Goal: Task Accomplishment & Management: Complete application form

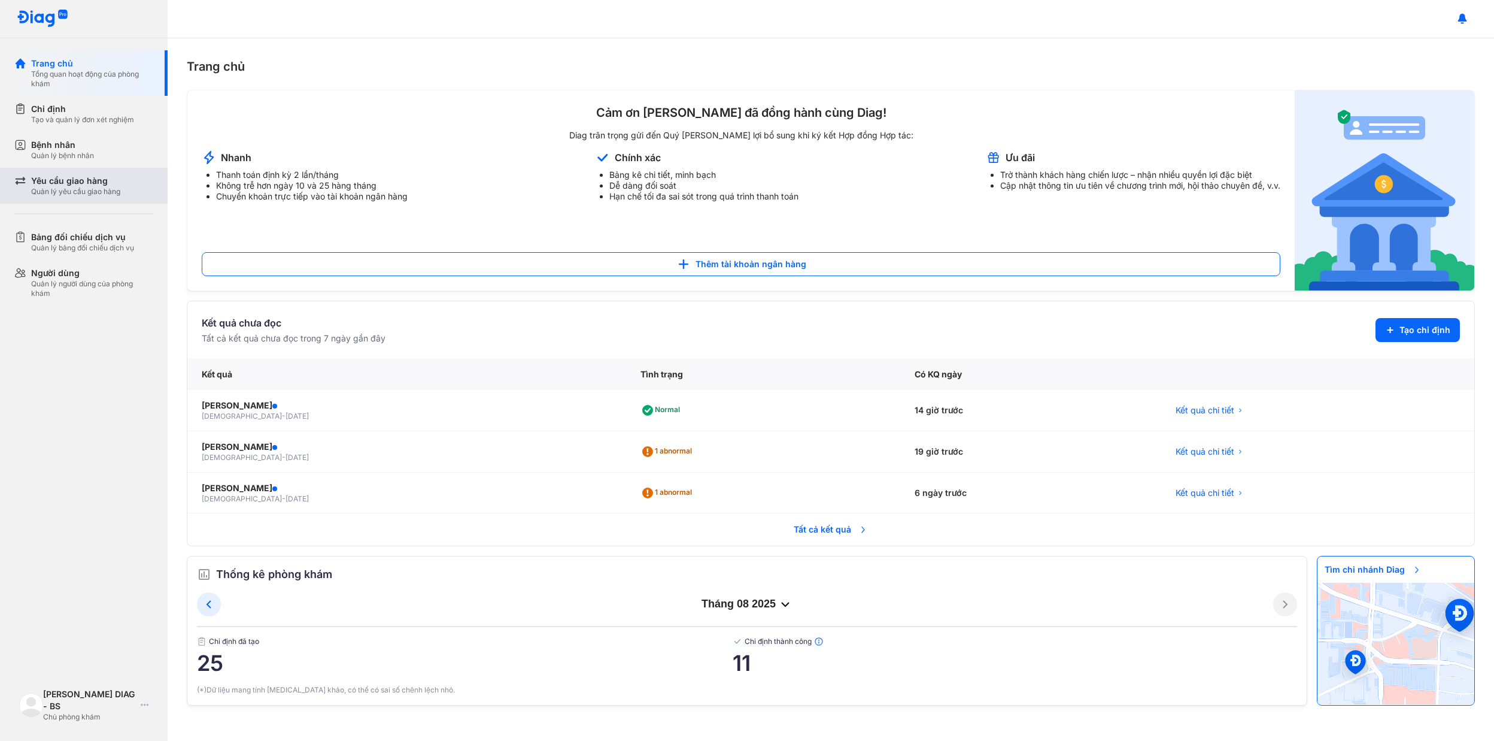
click at [91, 175] on div "Yêu cầu giao hàng" at bounding box center [75, 181] width 89 height 12
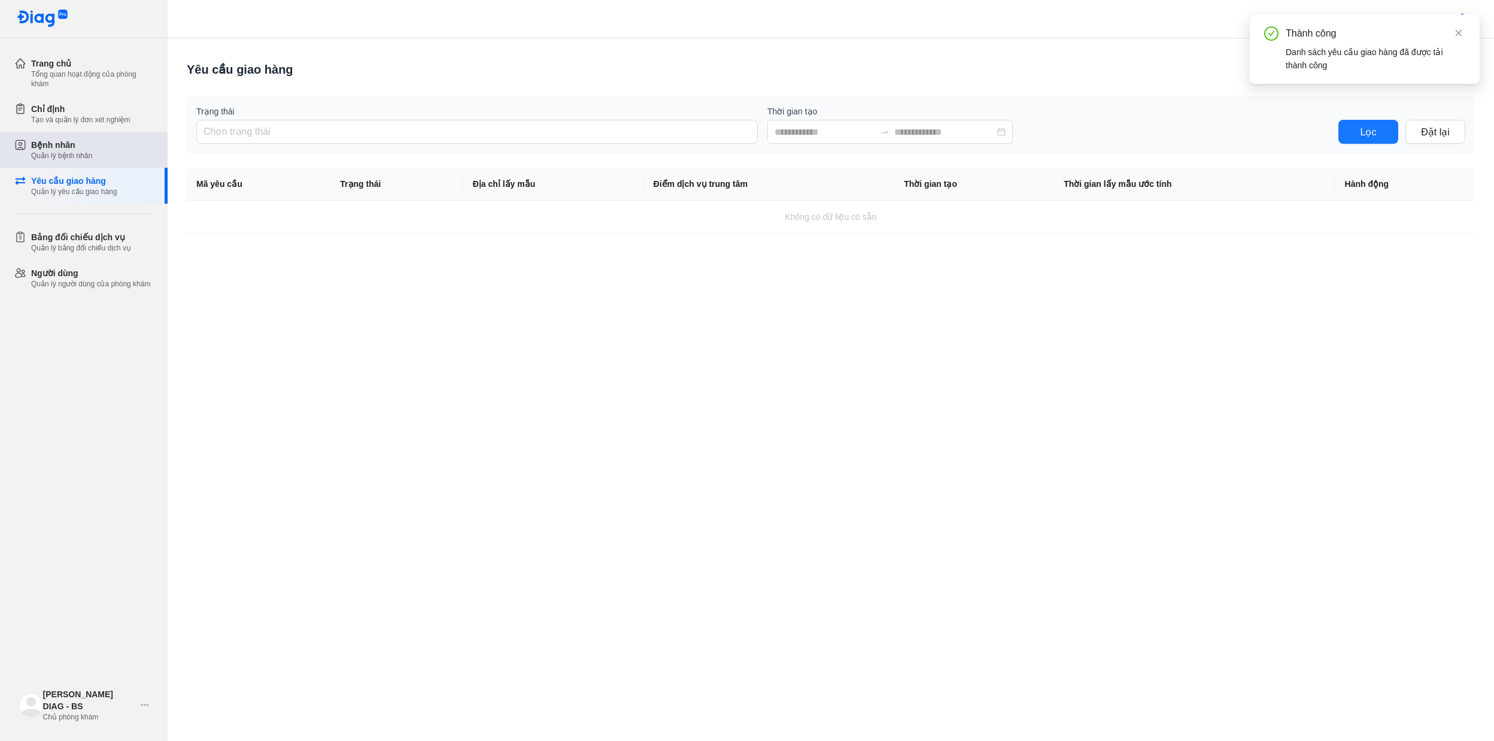
click at [94, 148] on div "Bệnh nhân Quản lý bệnh nhân" at bounding box center [92, 150] width 122 height 22
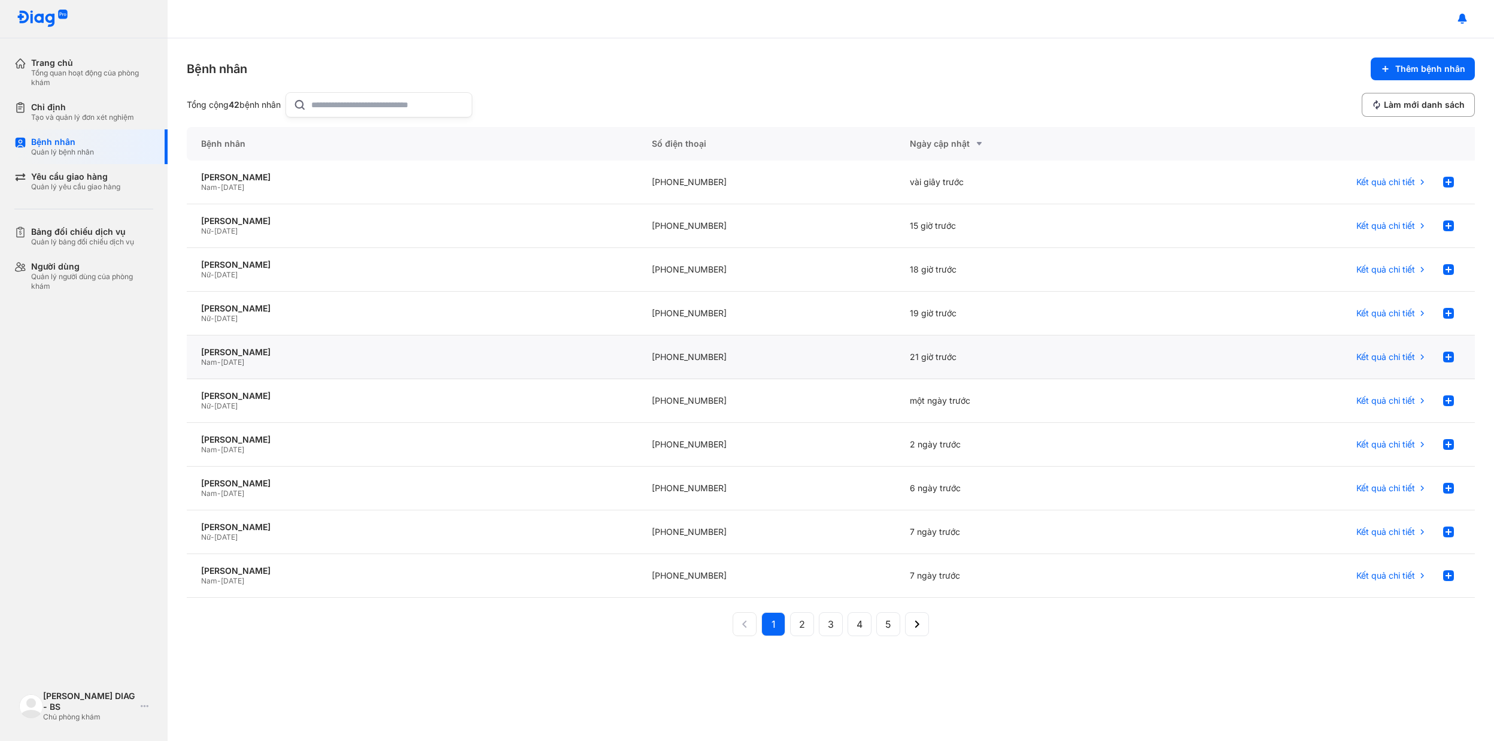
click at [441, 370] on div "K Văn Phong Nam - 12/03/1998" at bounding box center [412, 357] width 451 height 44
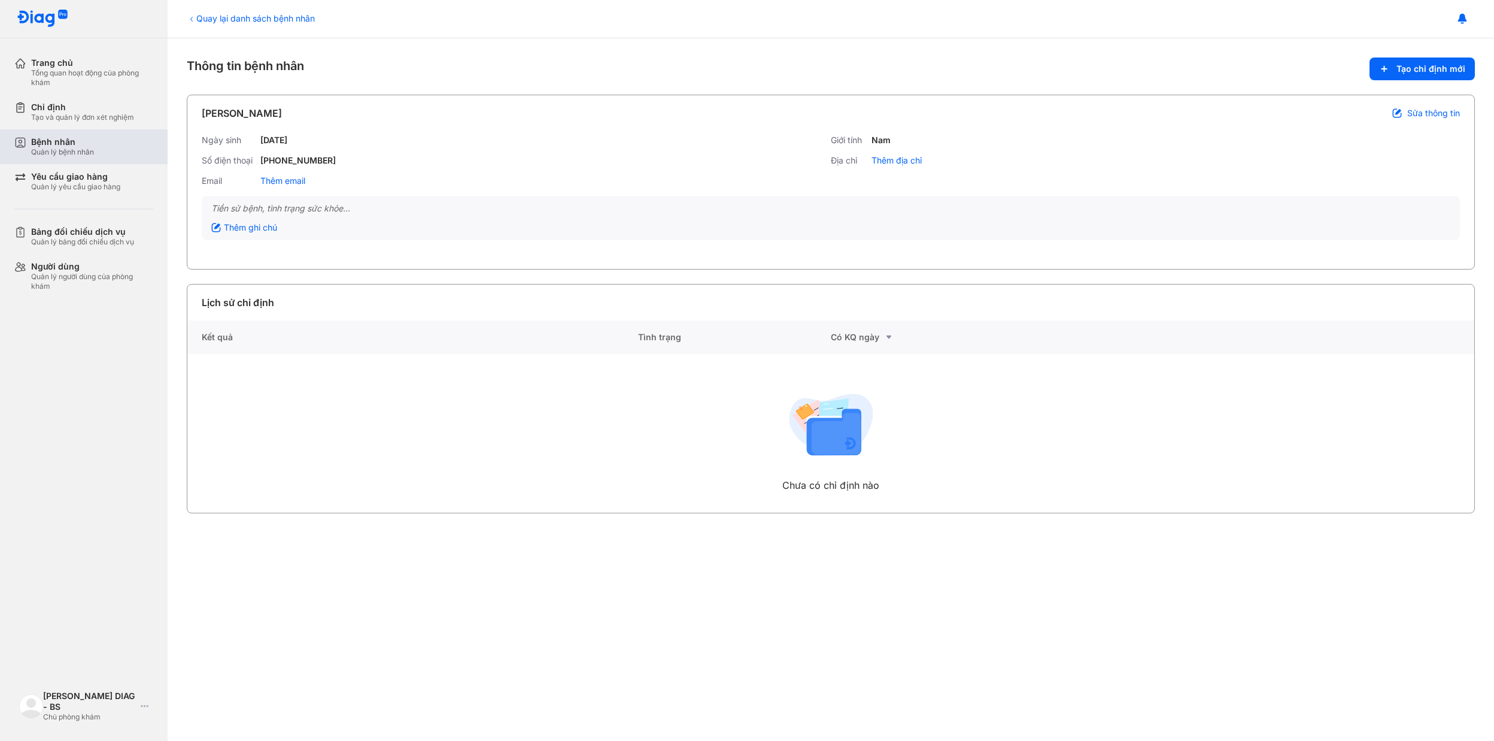
click at [89, 146] on div "Bệnh nhân" at bounding box center [62, 142] width 63 height 11
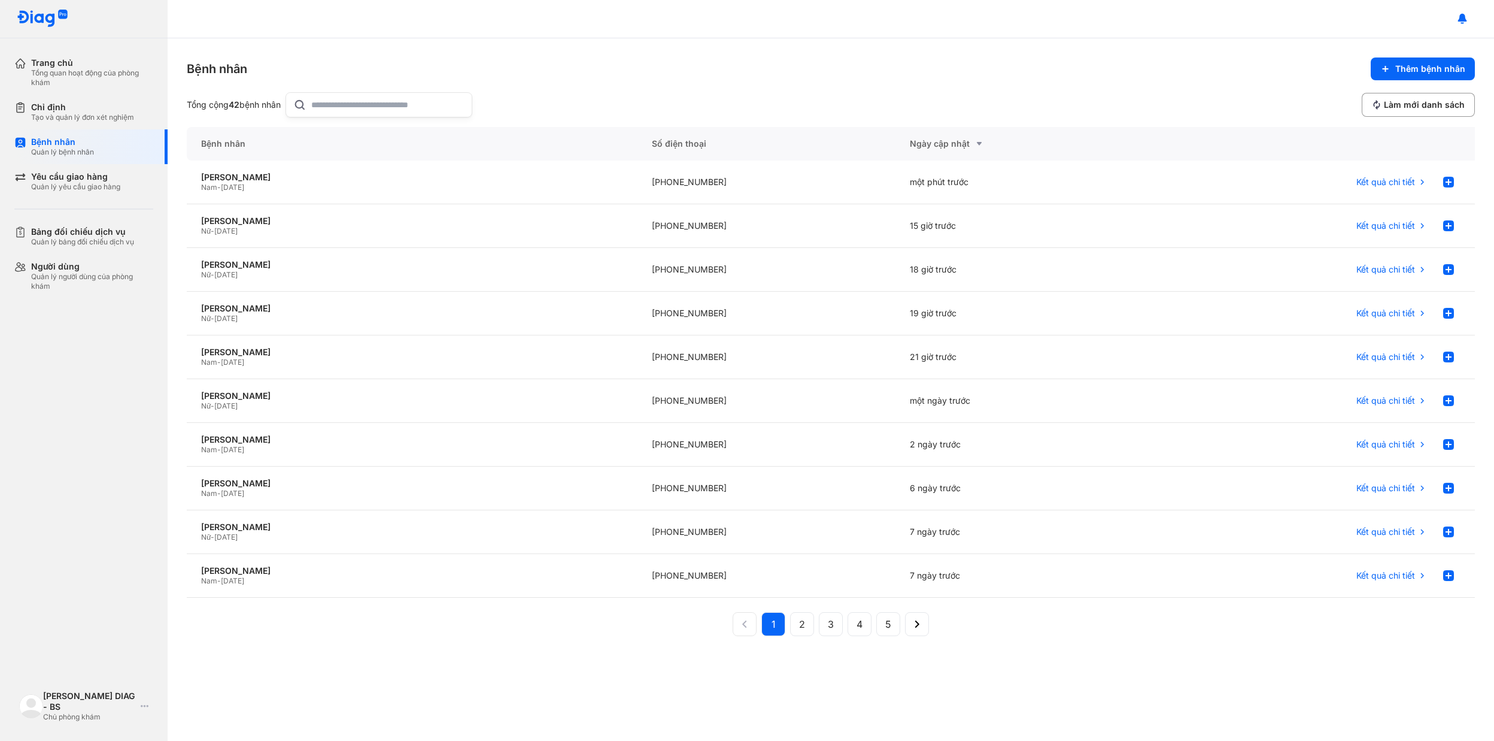
click at [789, 621] on div "1 2 3 4 5" at bounding box center [831, 626] width 196 height 29
click at [819, 625] on button "2" at bounding box center [831, 624] width 24 height 24
click at [328, 99] on input "text" at bounding box center [387, 105] width 153 height 24
type input "**********"
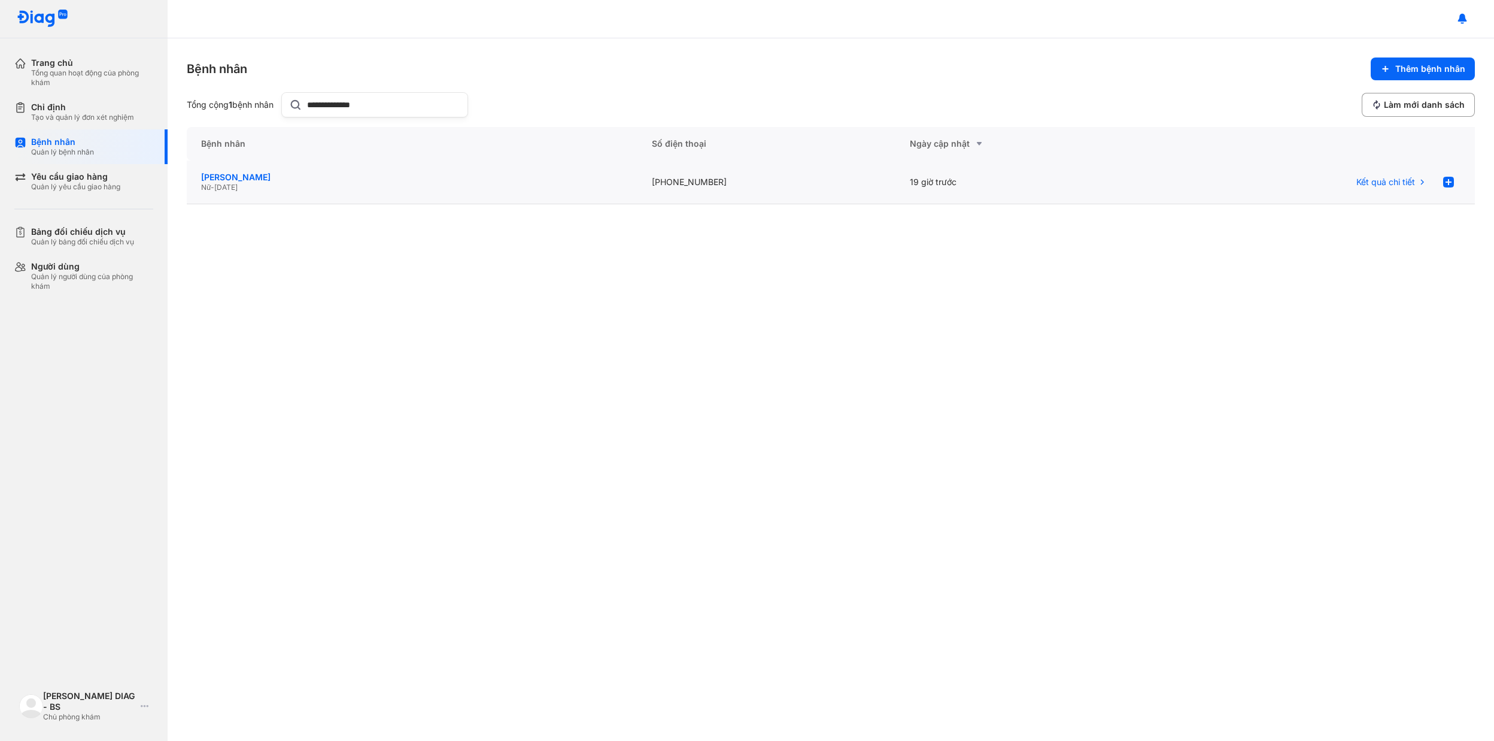
click at [320, 182] on div "Lê Thị Mỹ Dung" at bounding box center [412, 177] width 422 height 11
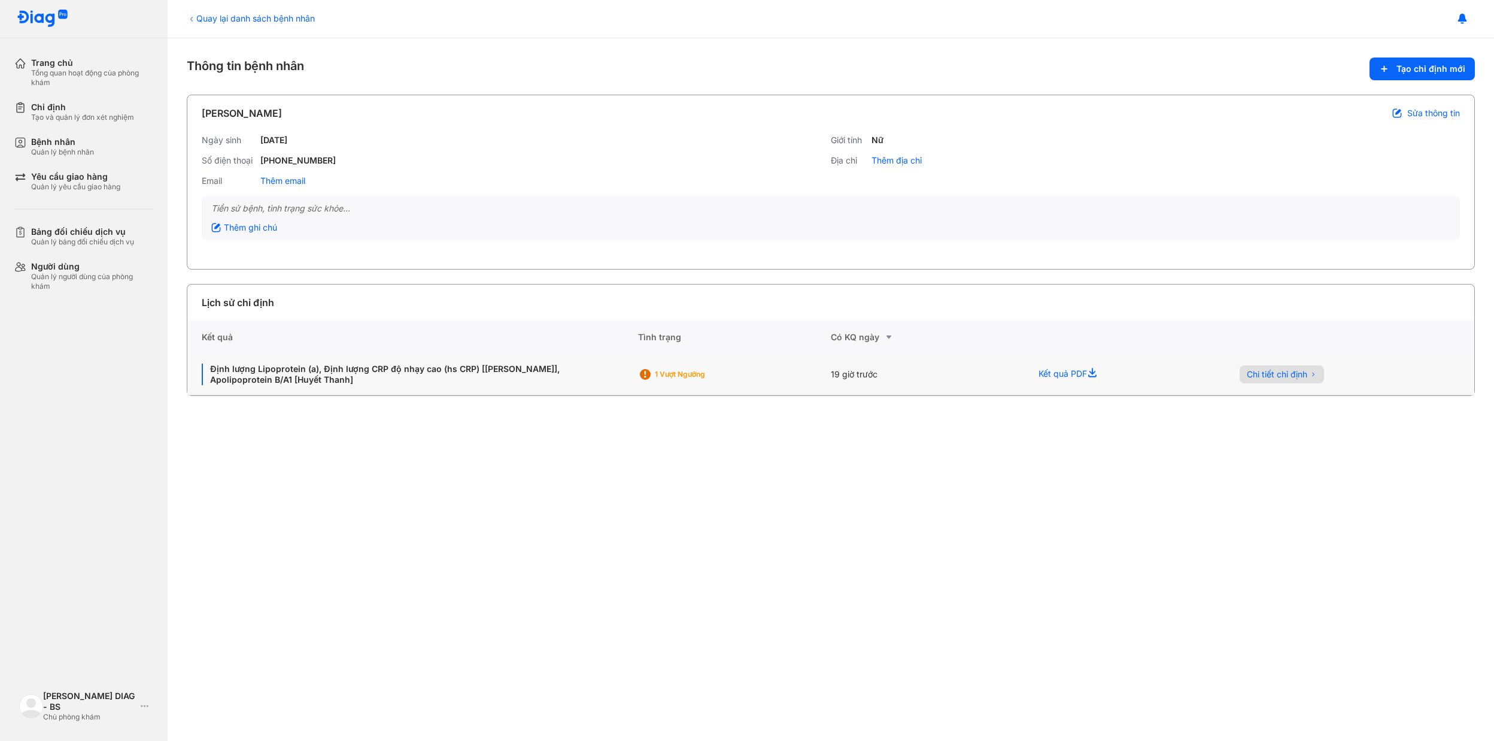
click at [1323, 369] on button "Chi tiết chỉ định" at bounding box center [1282, 374] width 84 height 18
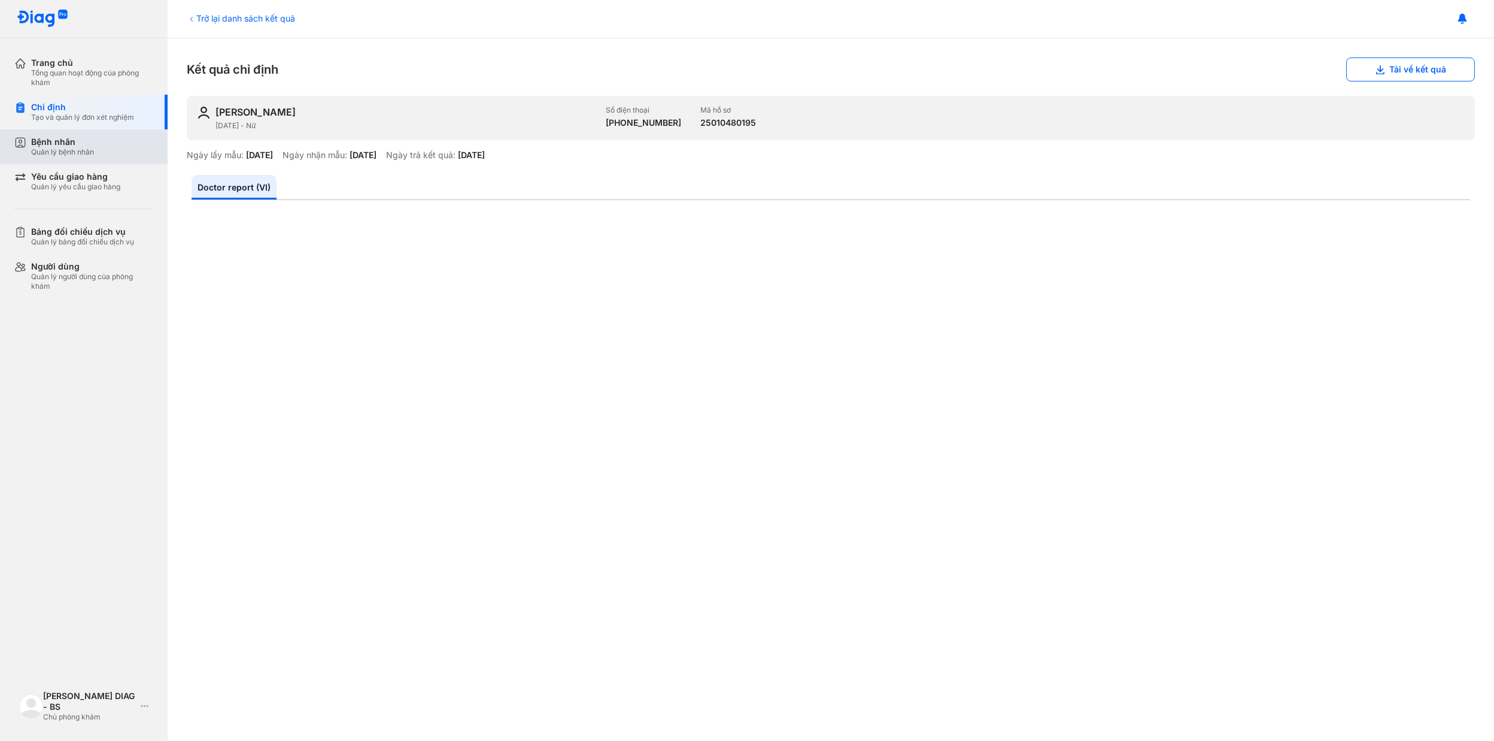
click at [53, 153] on div "Quản lý bệnh nhân" at bounding box center [62, 152] width 63 height 10
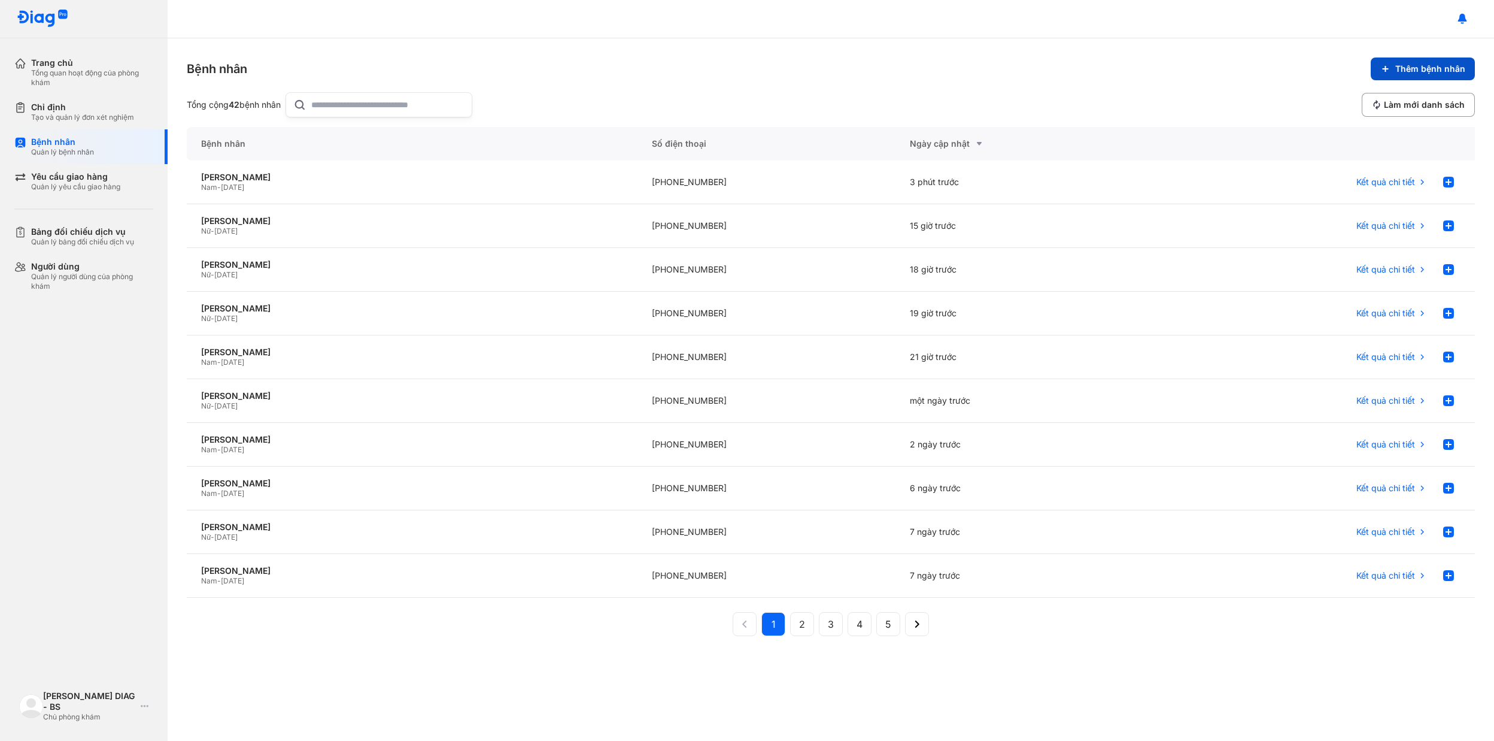
click at [1436, 77] on button "Thêm bệnh nhân" at bounding box center [1423, 68] width 104 height 23
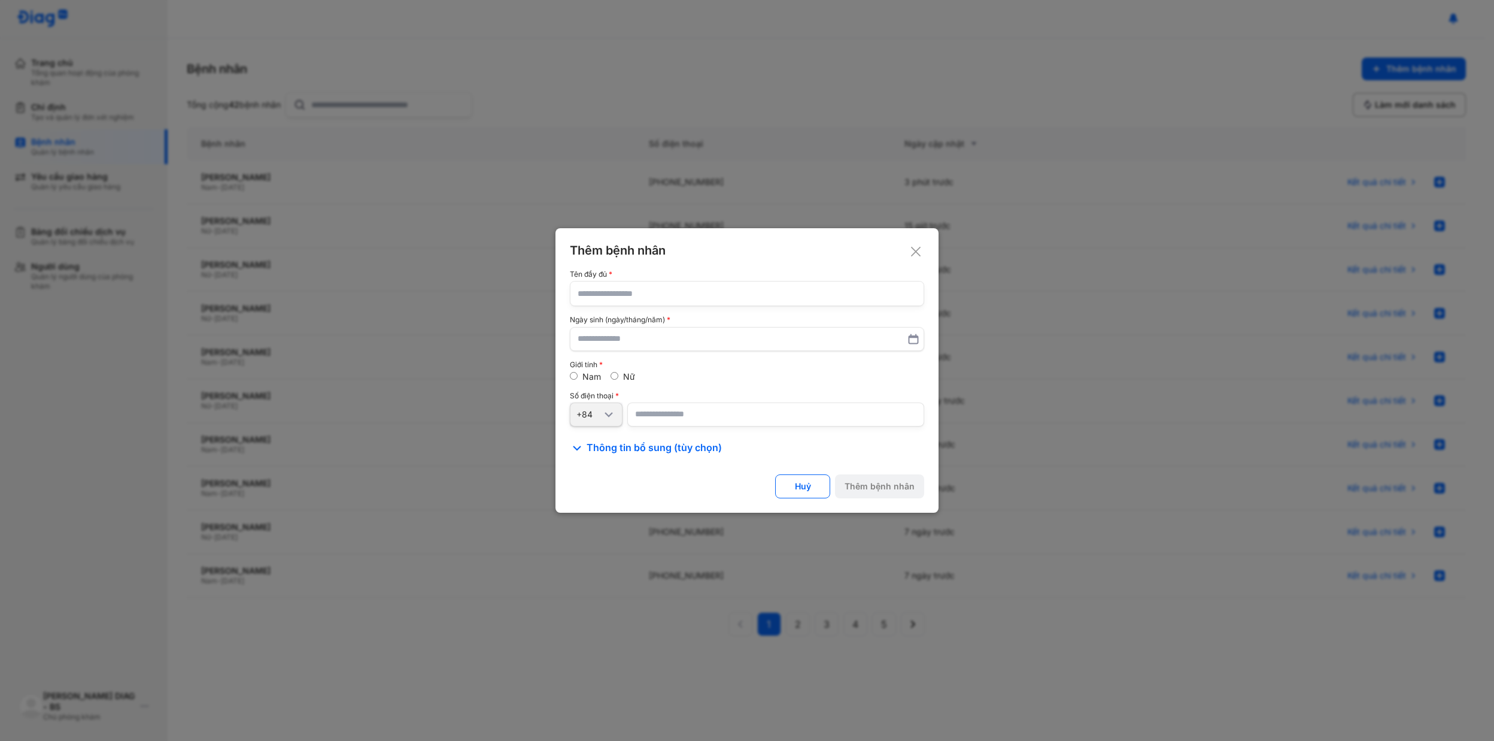
click at [427, 133] on div at bounding box center [747, 370] width 1494 height 741
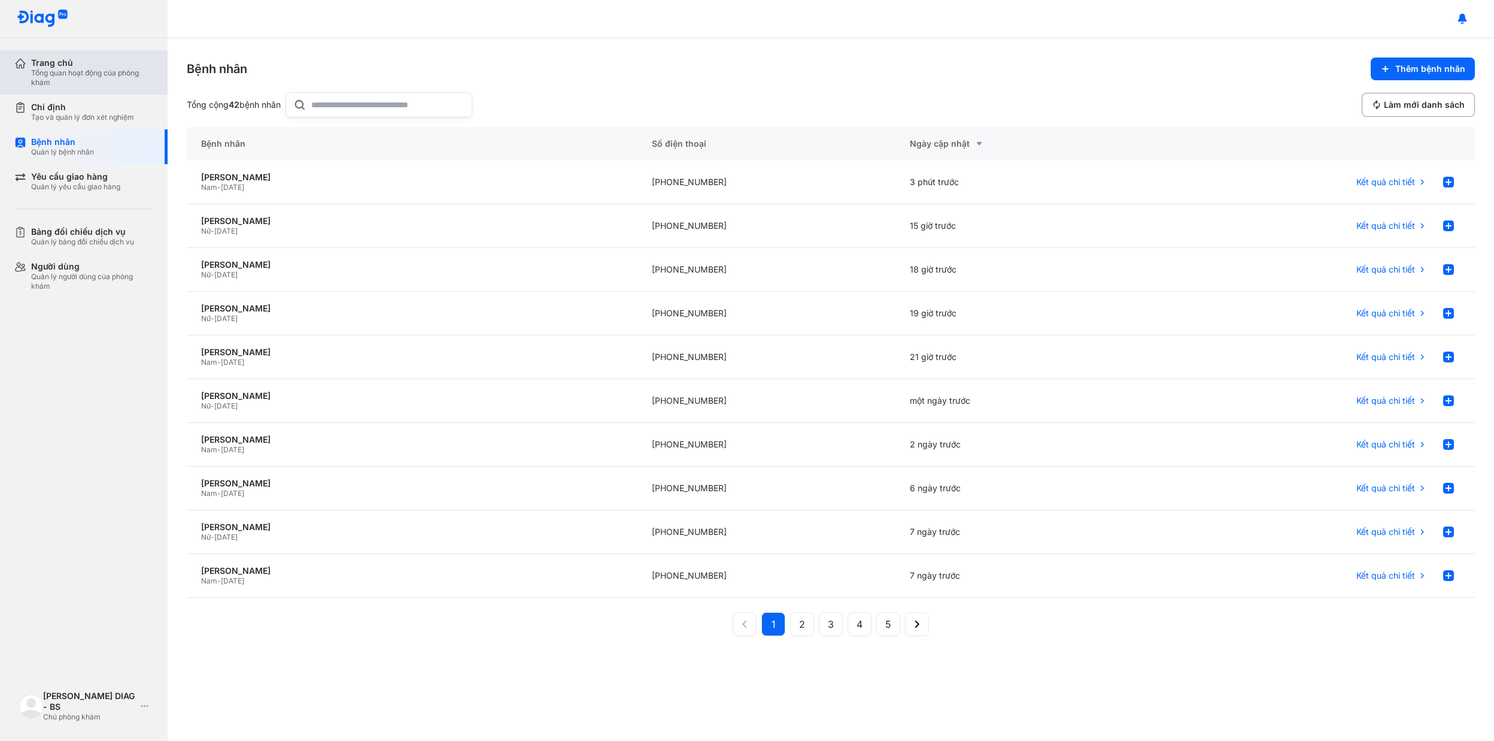
click at [35, 60] on div "Trang chủ" at bounding box center [92, 62] width 122 height 11
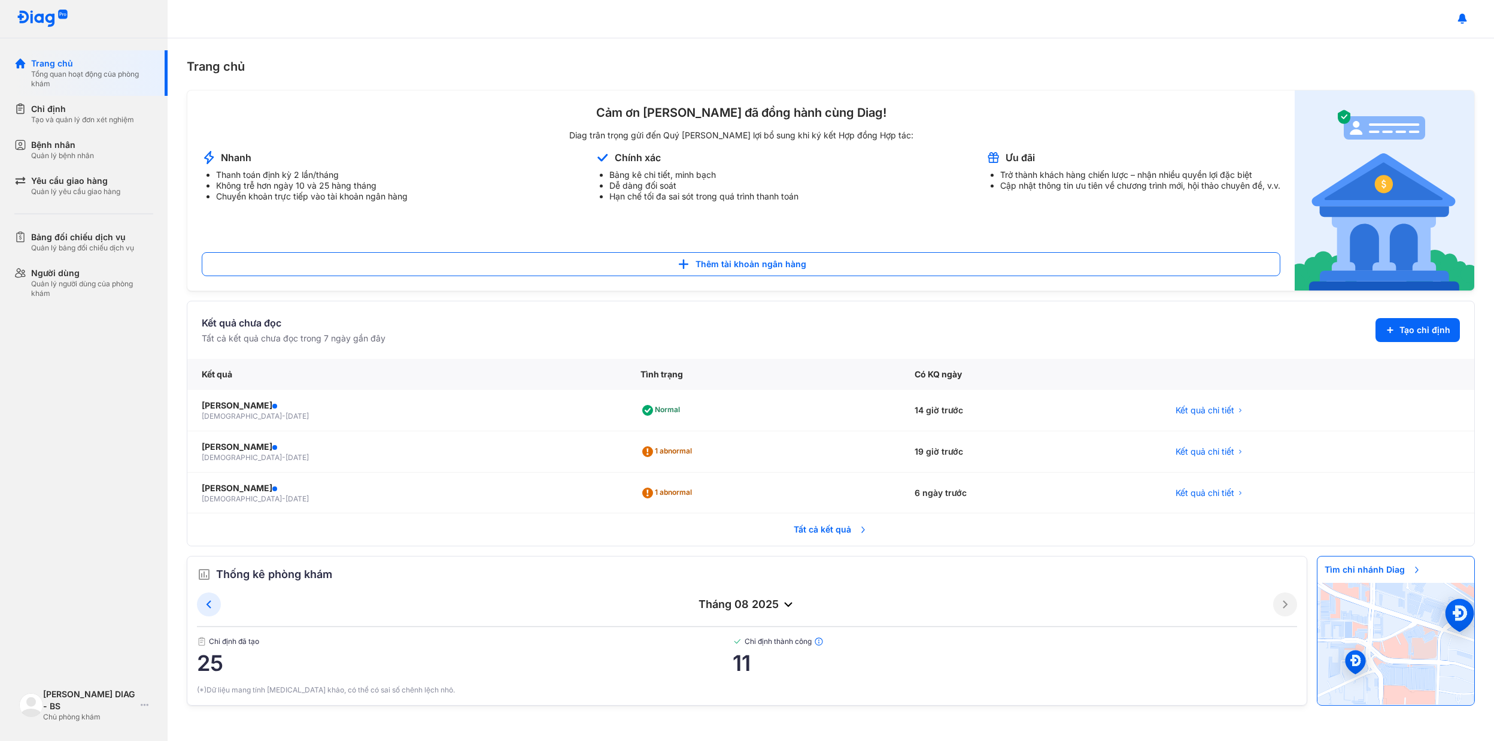
click at [824, 541] on span "Tất cả kết quả" at bounding box center [831, 529] width 89 height 26
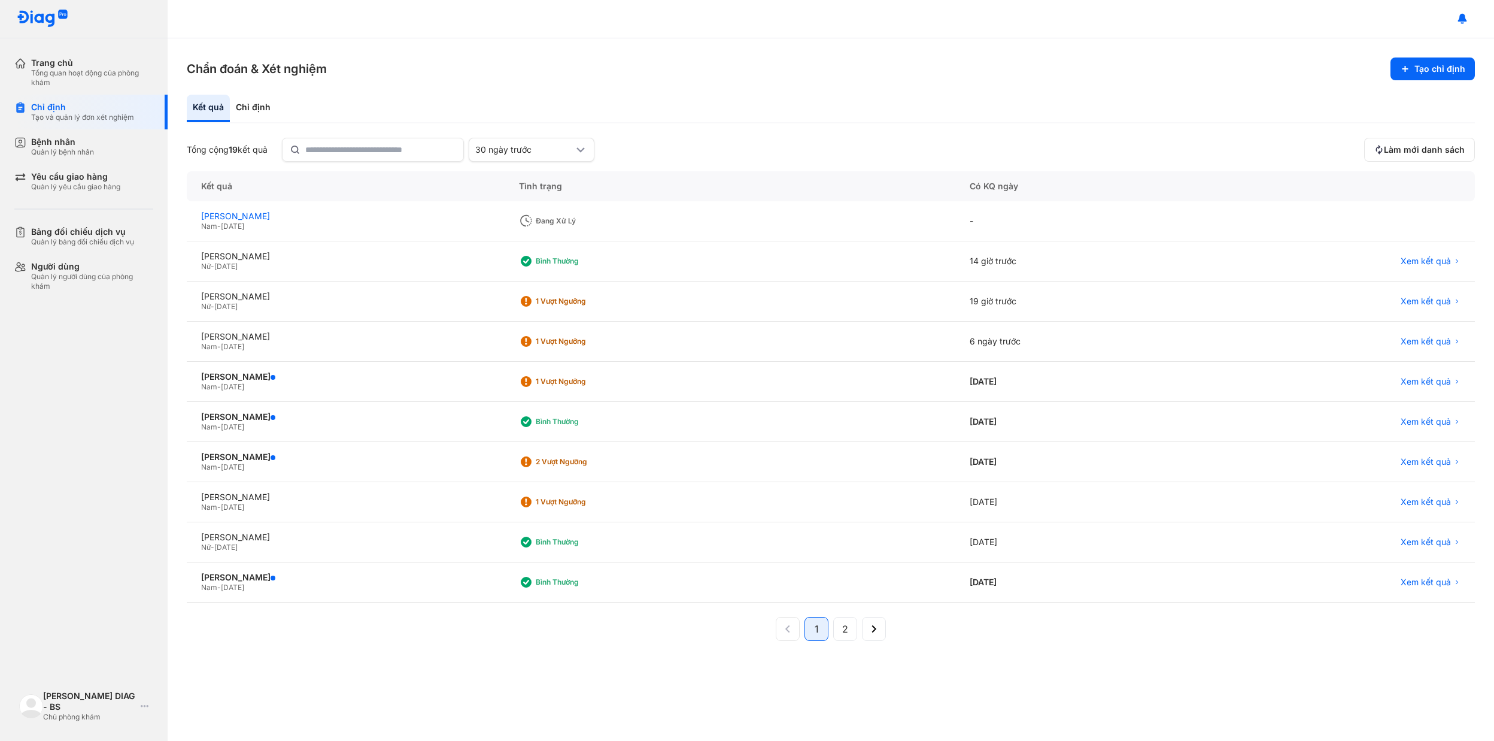
click at [341, 218] on div "PHAN VĂN ĐỨC" at bounding box center [345, 216] width 289 height 11
click at [244, 211] on div "PHAN VĂN ĐỨC" at bounding box center [345, 216] width 289 height 11
click at [139, 704] on div "Trần Thái Linh Đan DIAG - BS Chủ phòng khám" at bounding box center [83, 706] width 139 height 41
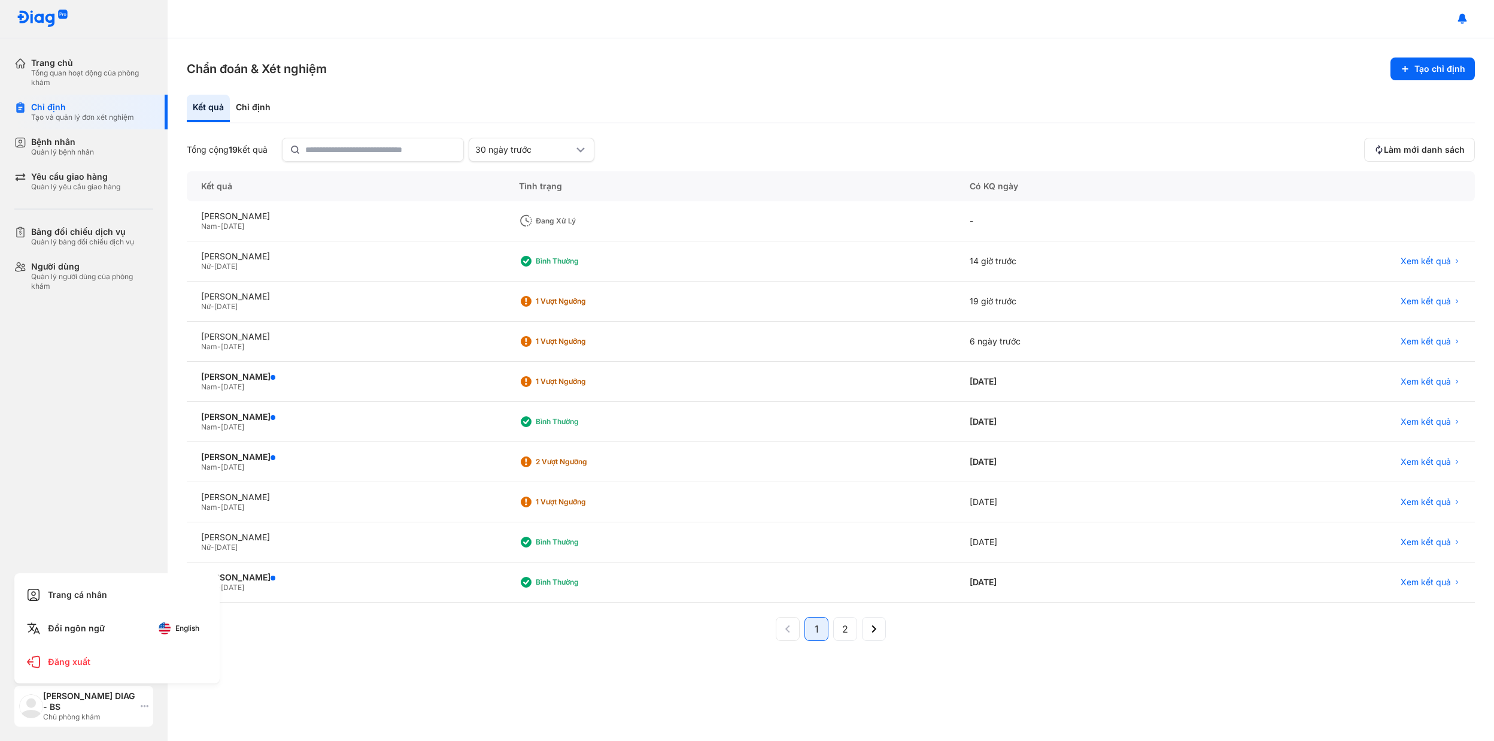
click at [120, 697] on div "[PERSON_NAME] DIAG - BS" at bounding box center [89, 701] width 93 height 22
click at [152, 703] on div "Trần Thái Linh Đan DIAG - BS Chủ phòng khám" at bounding box center [83, 706] width 139 height 41
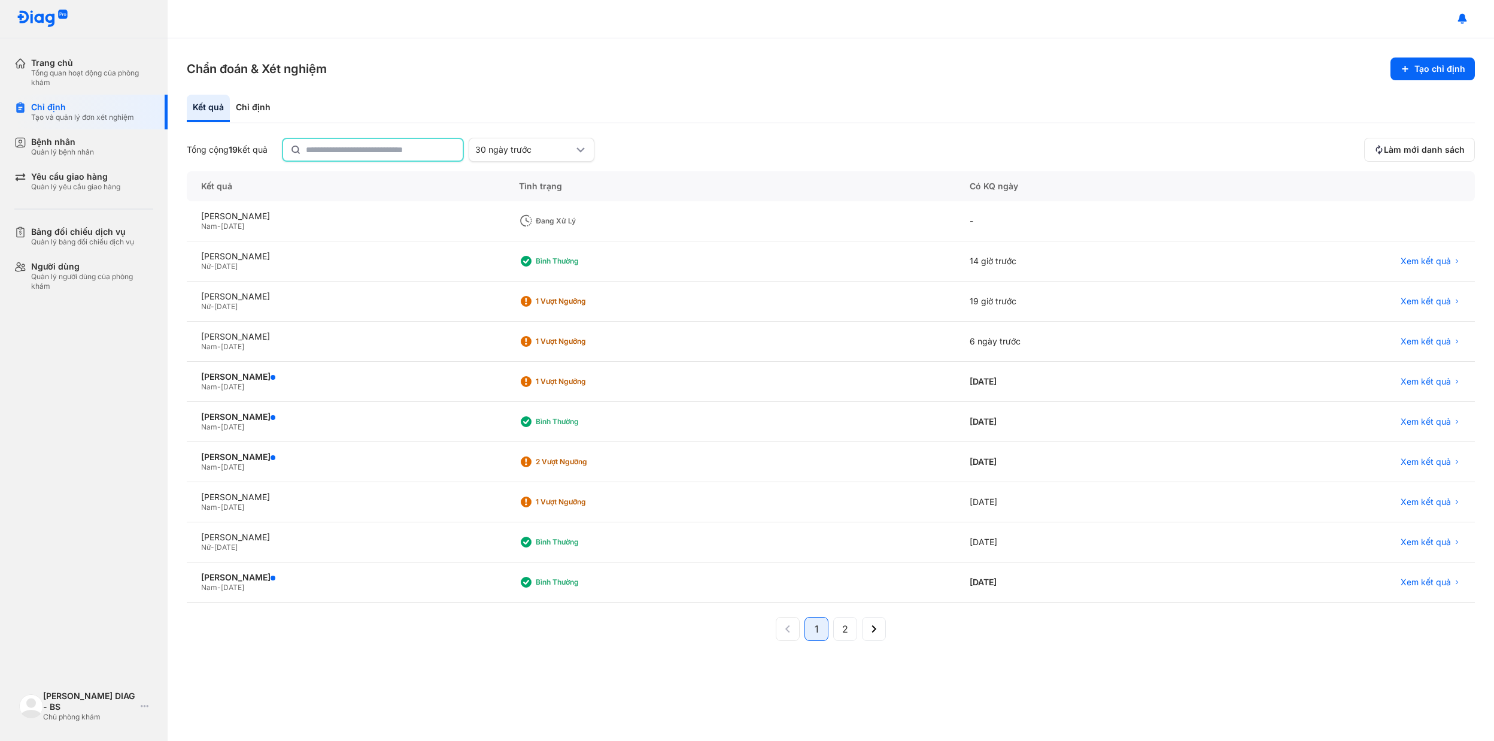
click at [336, 141] on input "text" at bounding box center [381, 150] width 150 height 22
type input "**********"
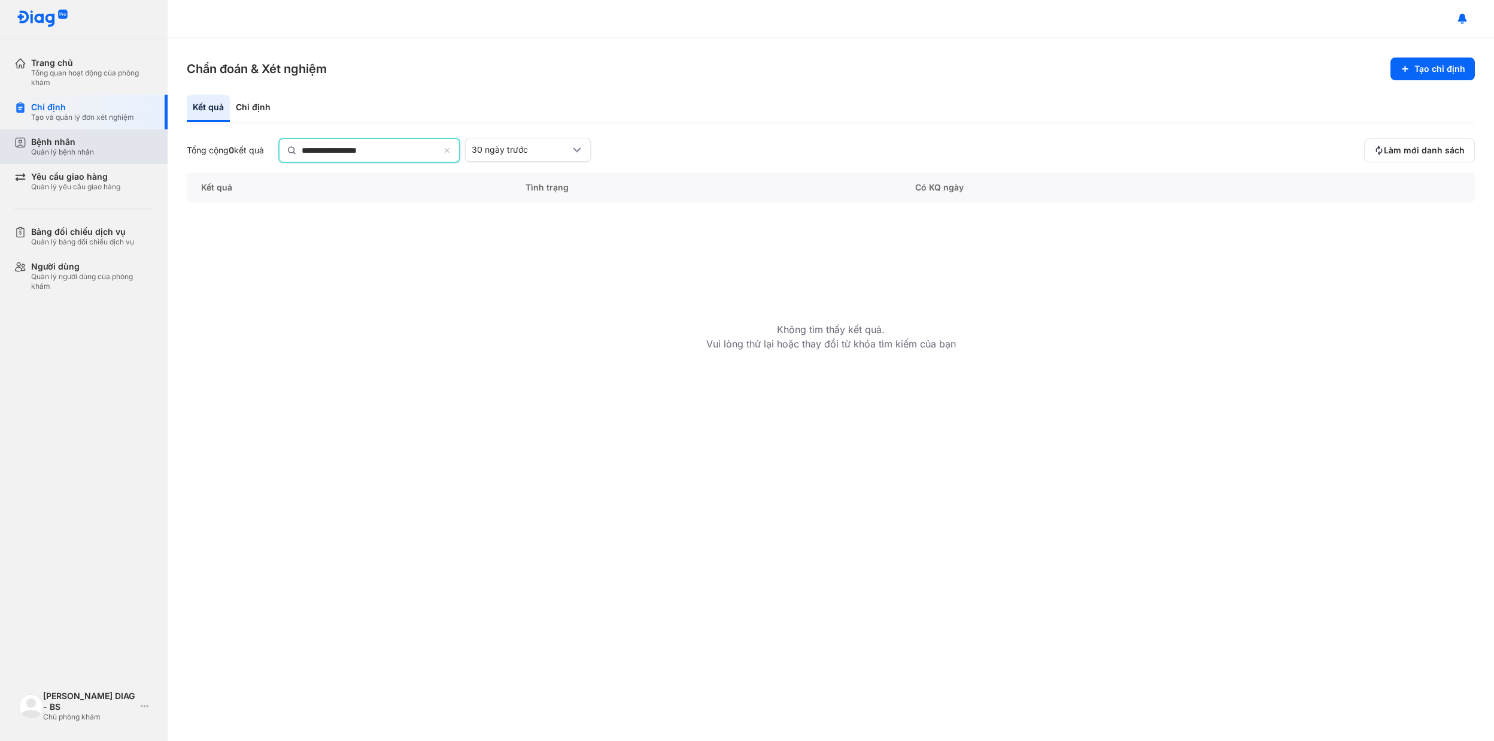
click at [117, 151] on div "Bệnh nhân Quản lý bệnh nhân" at bounding box center [92, 147] width 122 height 20
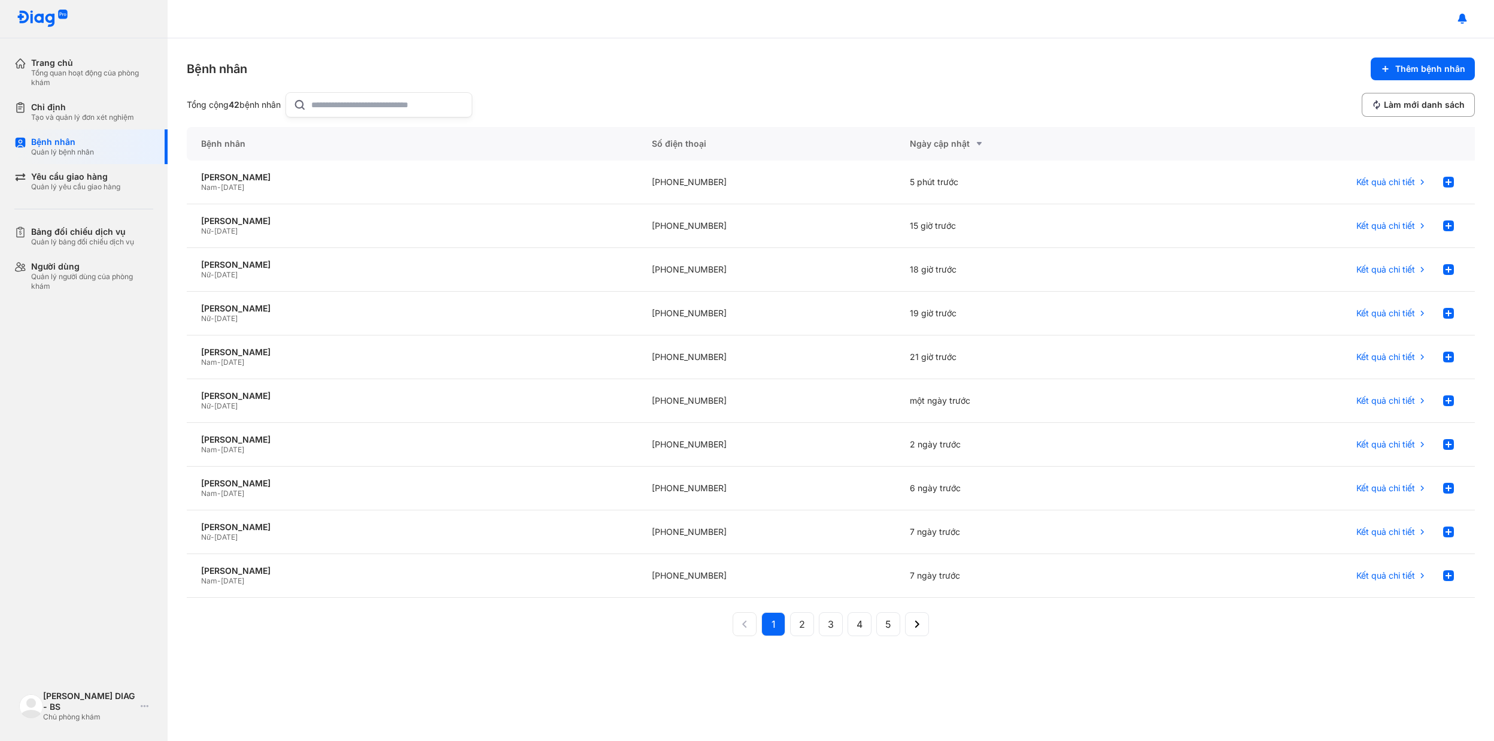
click at [347, 115] on input "text" at bounding box center [387, 105] width 153 height 24
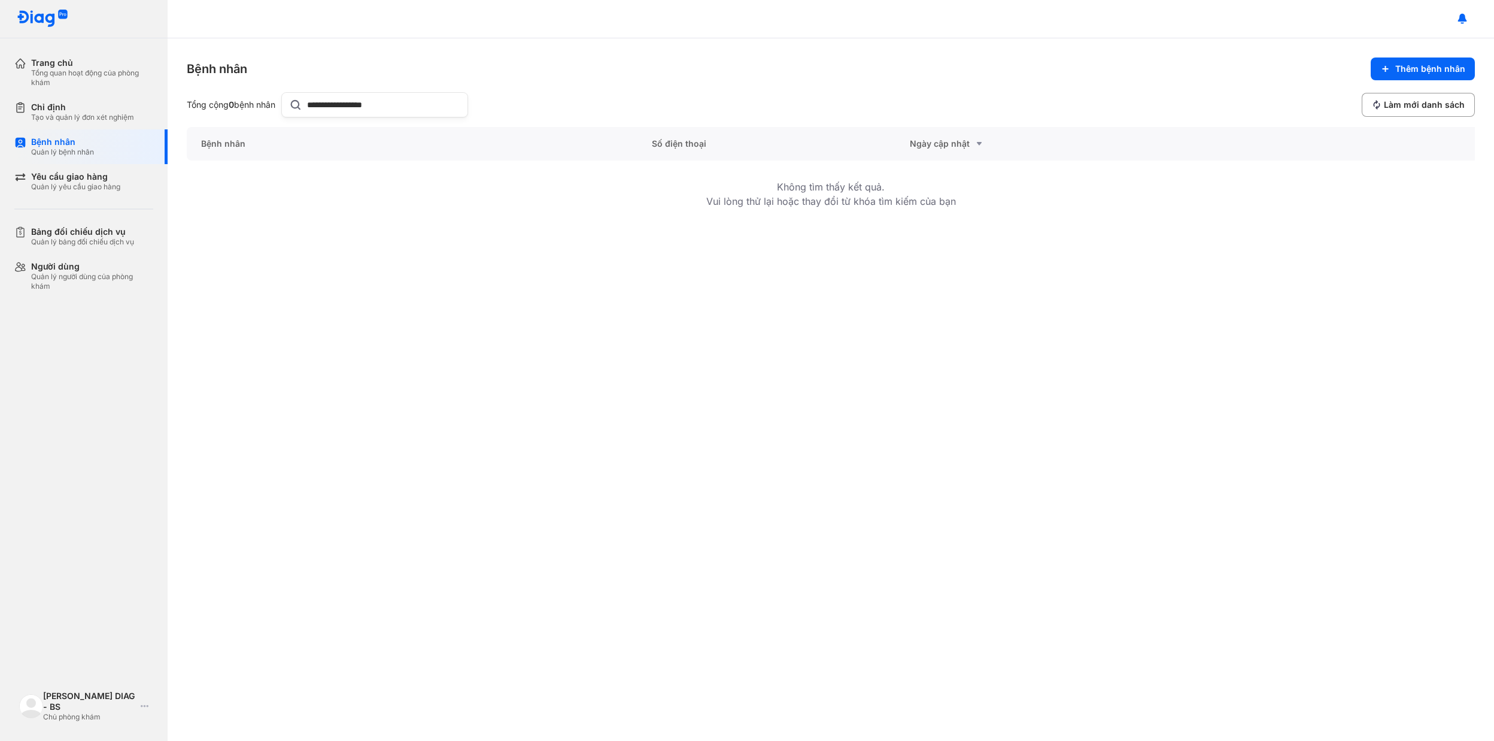
drag, startPoint x: 386, startPoint y: 106, endPoint x: 344, endPoint y: 104, distance: 41.9
click at [344, 104] on input "**********" at bounding box center [383, 105] width 153 height 24
type input "**********"
click at [266, 178] on div "[PERSON_NAME]" at bounding box center [412, 177] width 422 height 11
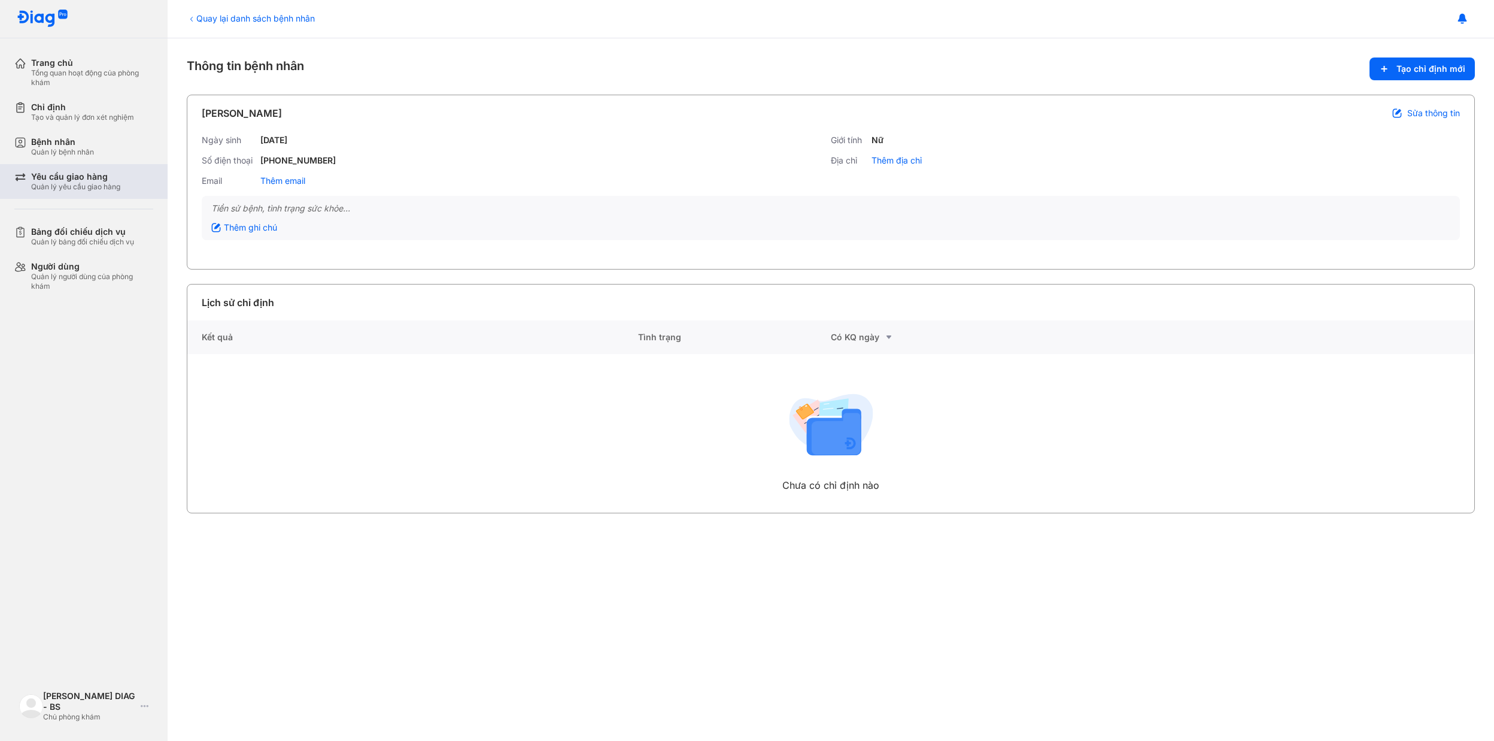
click at [97, 182] on div "Quản lý yêu cầu giao hàng" at bounding box center [75, 187] width 89 height 10
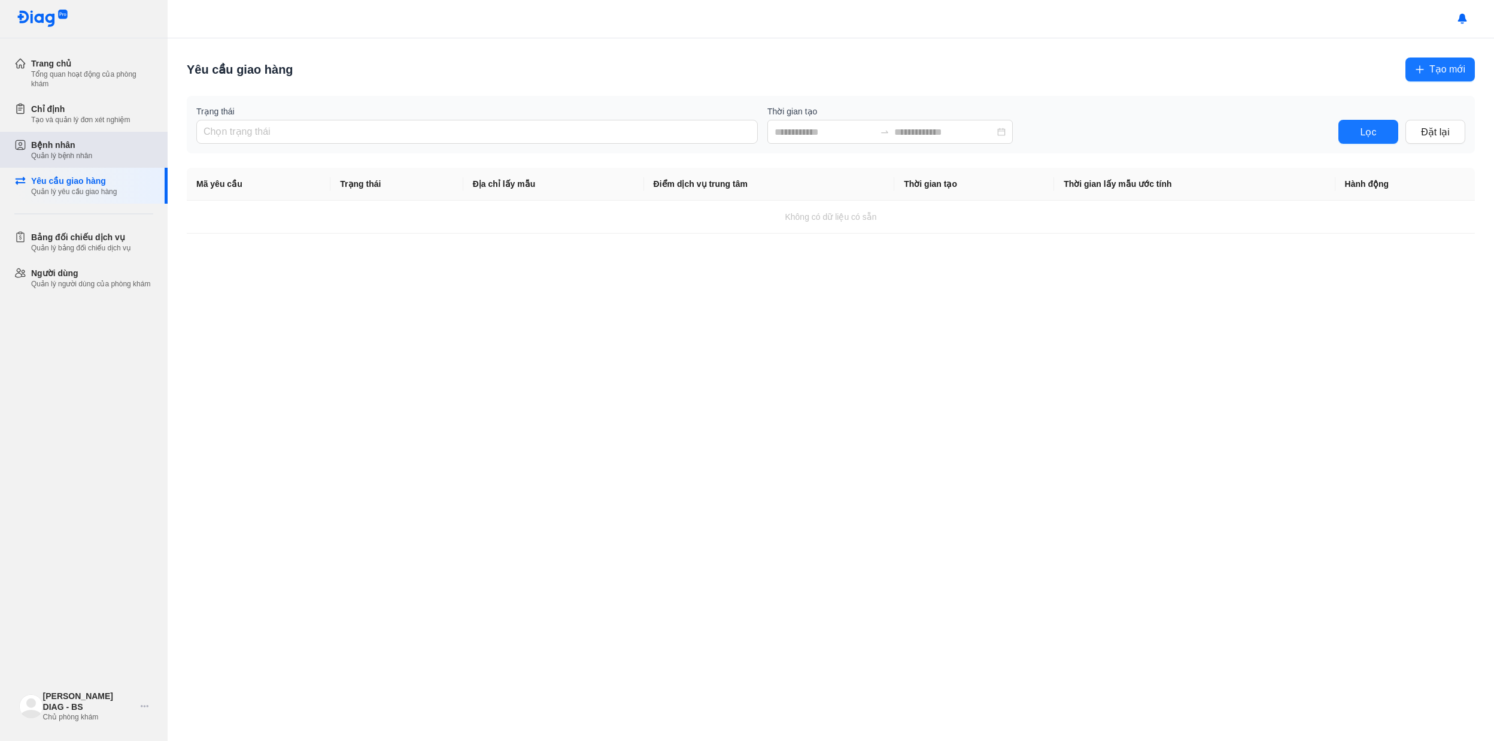
click at [78, 153] on div "Quản lý bệnh nhân" at bounding box center [61, 156] width 61 height 10
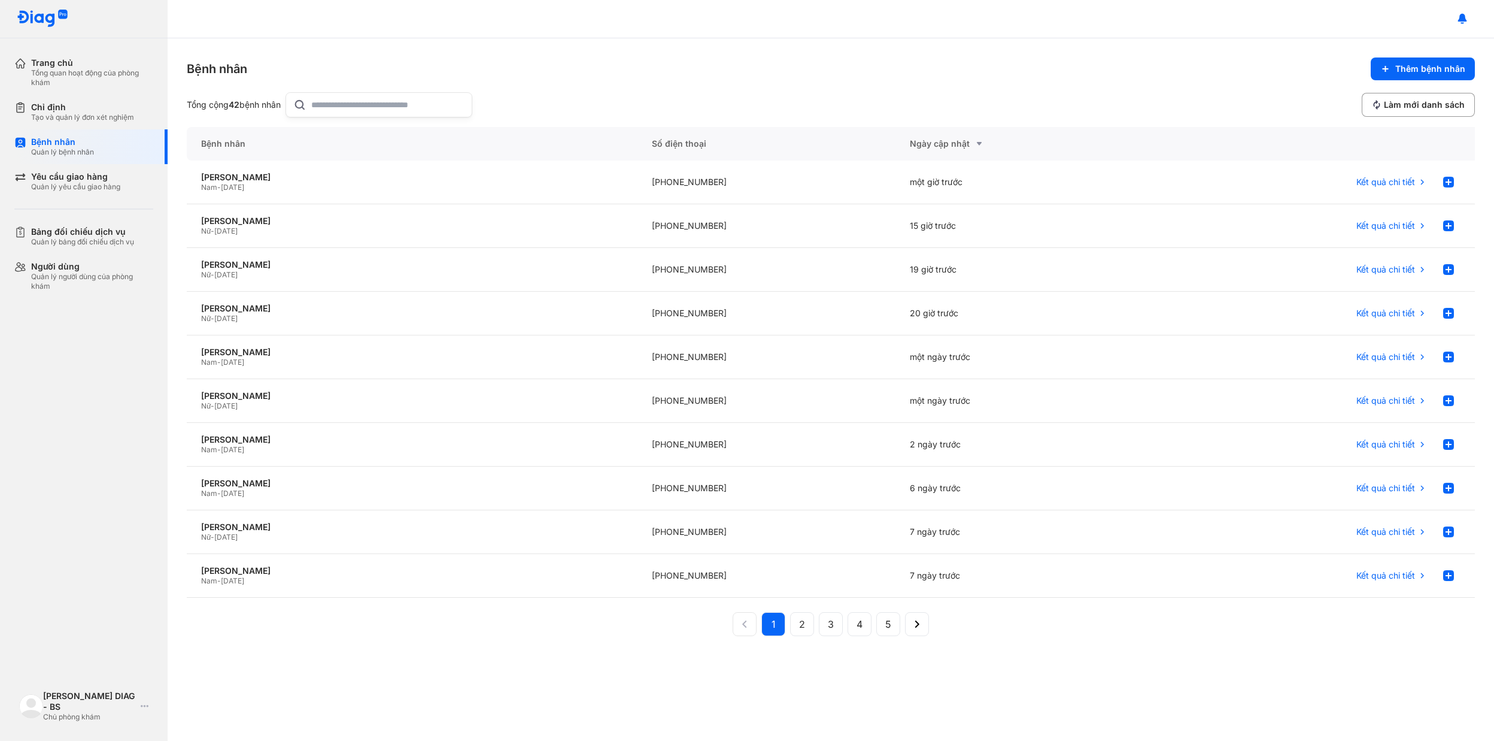
click at [1405, 81] on div "Bệnh nhân Thêm bệnh nhân Tổng cộng 42 bệnh nhân Làm mới danh sách" at bounding box center [831, 87] width 1288 height 60
click at [1405, 65] on span "Thêm bệnh nhân" at bounding box center [1431, 68] width 70 height 11
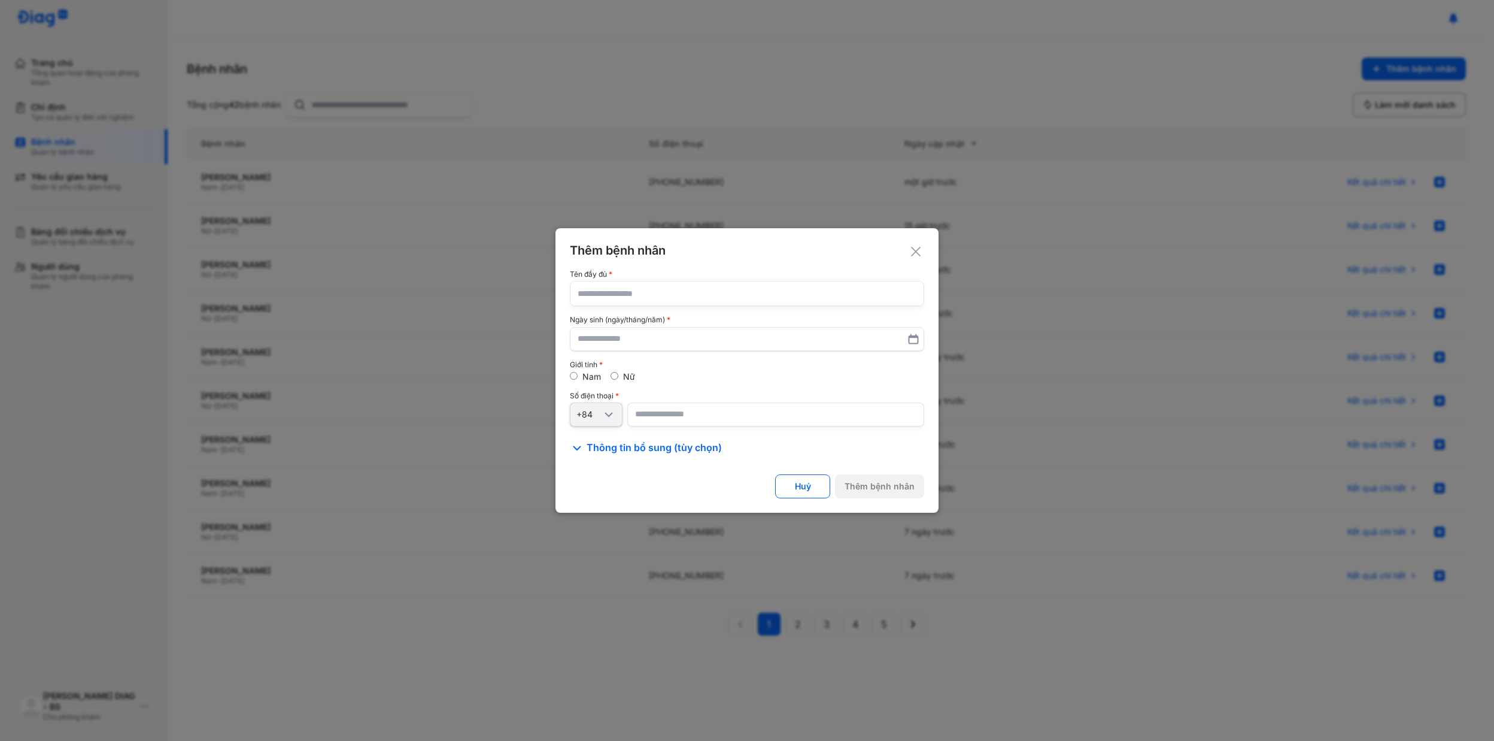
click at [674, 295] on input "text" at bounding box center [747, 293] width 339 height 24
type input "**********"
click at [665, 344] on input "text" at bounding box center [747, 339] width 338 height 22
click at [918, 345] on label at bounding box center [747, 338] width 354 height 25
click at [916, 345] on input "text" at bounding box center [747, 339] width 338 height 22
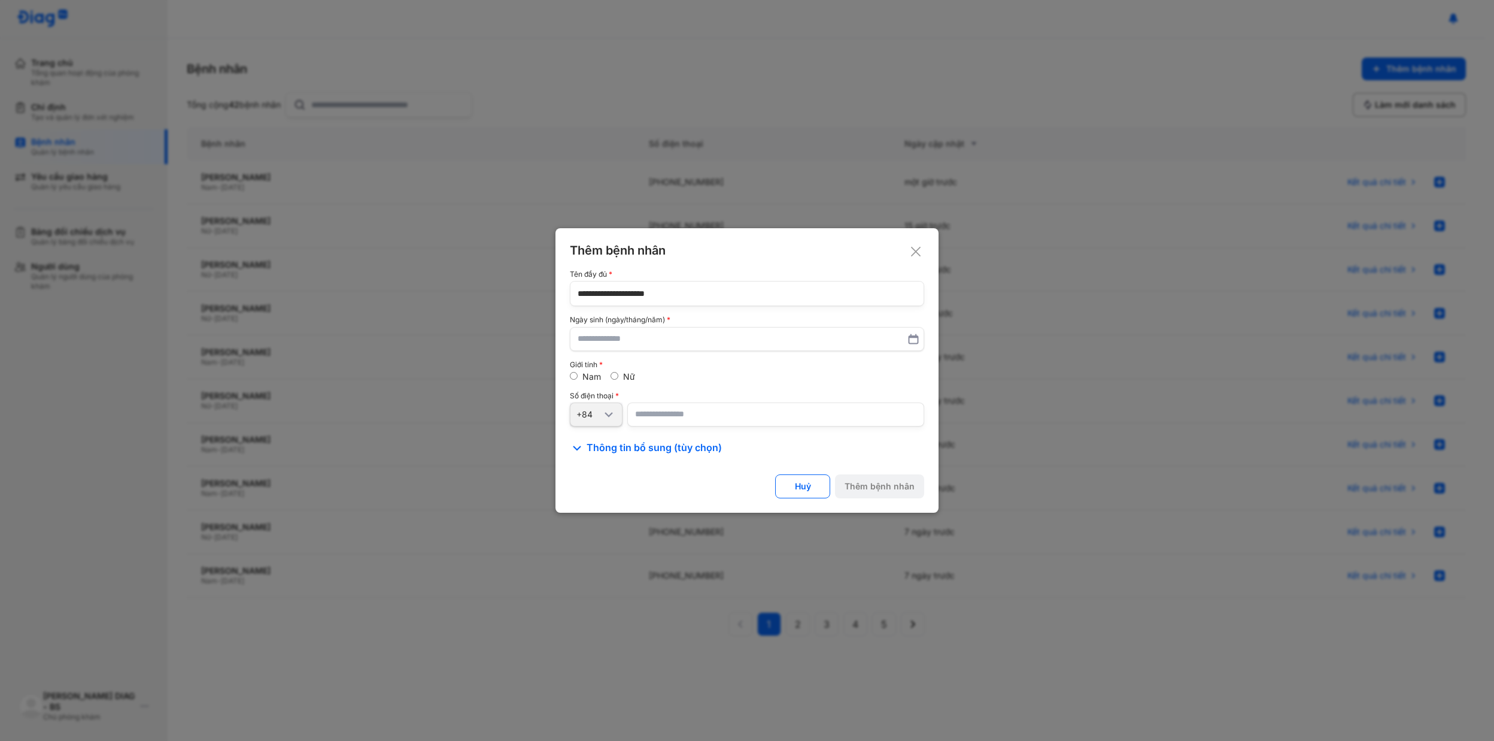
click at [916, 339] on icon at bounding box center [914, 339] width 12 height 12
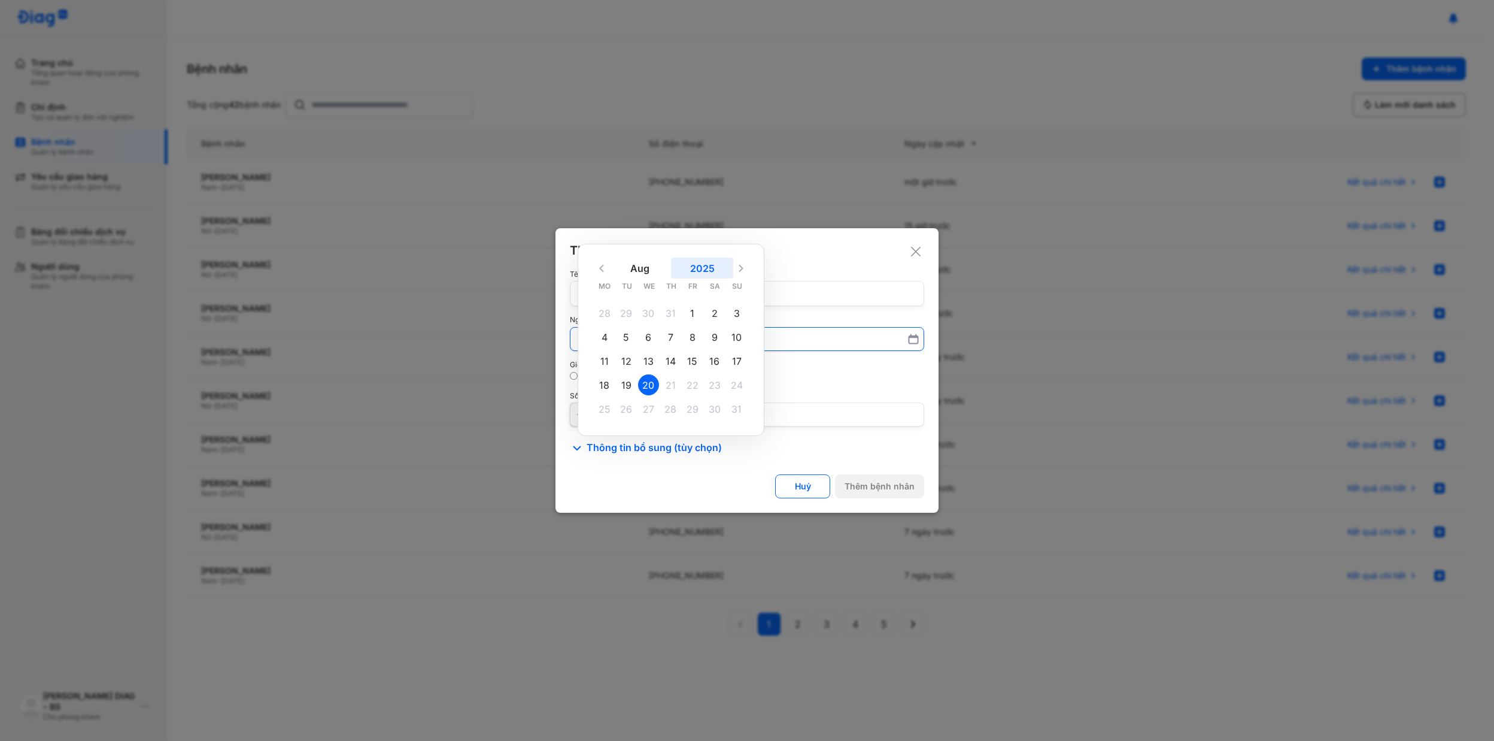
click at [711, 267] on button "2025" at bounding box center [702, 267] width 62 height 21
click at [617, 343] on div "1969" at bounding box center [616, 342] width 50 height 23
click at [617, 343] on input "[DATE] 1900 1901 1902 1903 1904 1905 1906 1907 1908 1909 1910 1911 1912 1913 19…" at bounding box center [747, 339] width 339 height 22
click at [640, 267] on button "Aug" at bounding box center [640, 267] width 62 height 21
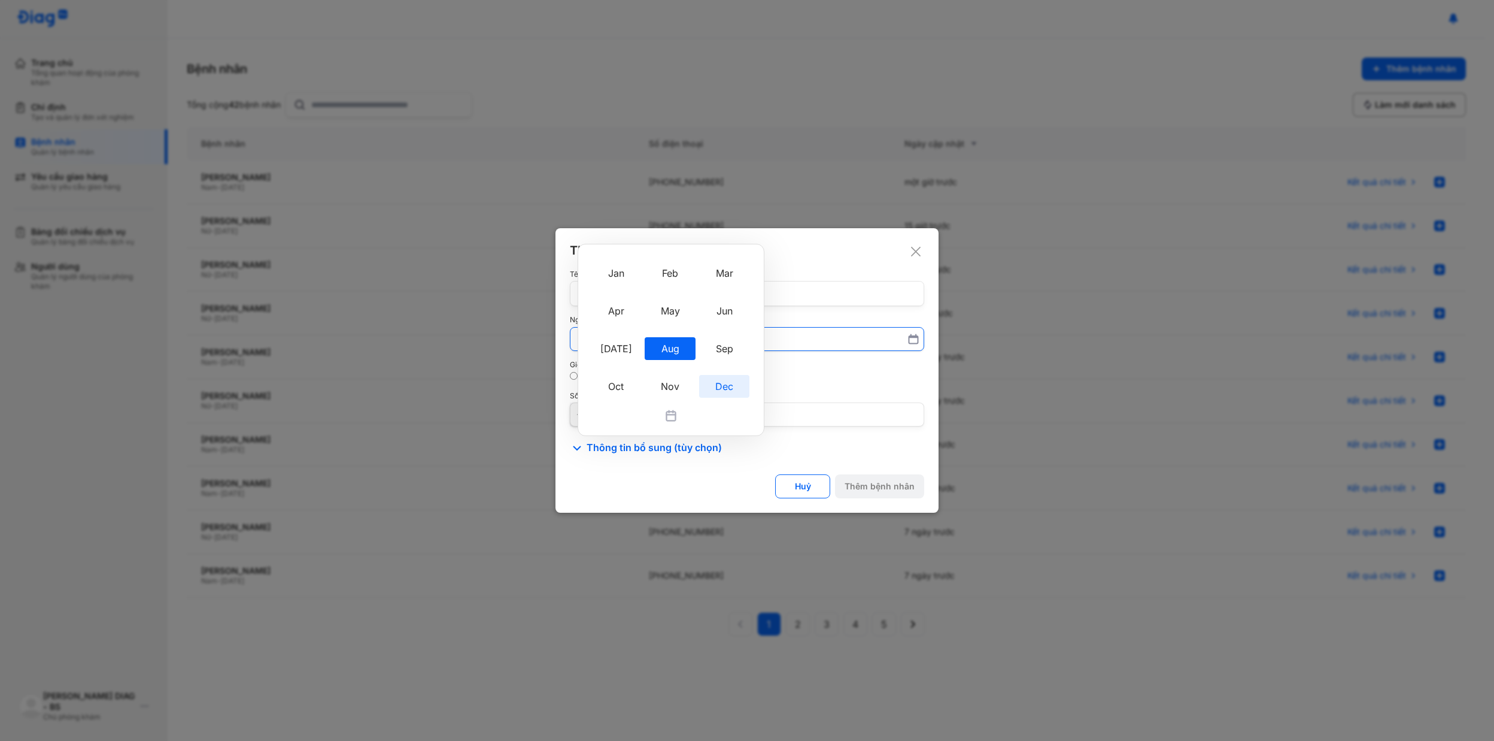
click at [718, 375] on div "Dec" at bounding box center [724, 386] width 50 height 23
click at [718, 350] on input "Aug Jan Feb Mar Apr May Jun Jul Aug Sep Oct Nov Dec 1969 Mo Tu We Th Fr Sa Su 2…" at bounding box center [747, 339] width 339 height 22
click at [736, 316] on div "7" at bounding box center [737, 312] width 21 height 21
type input "**********"
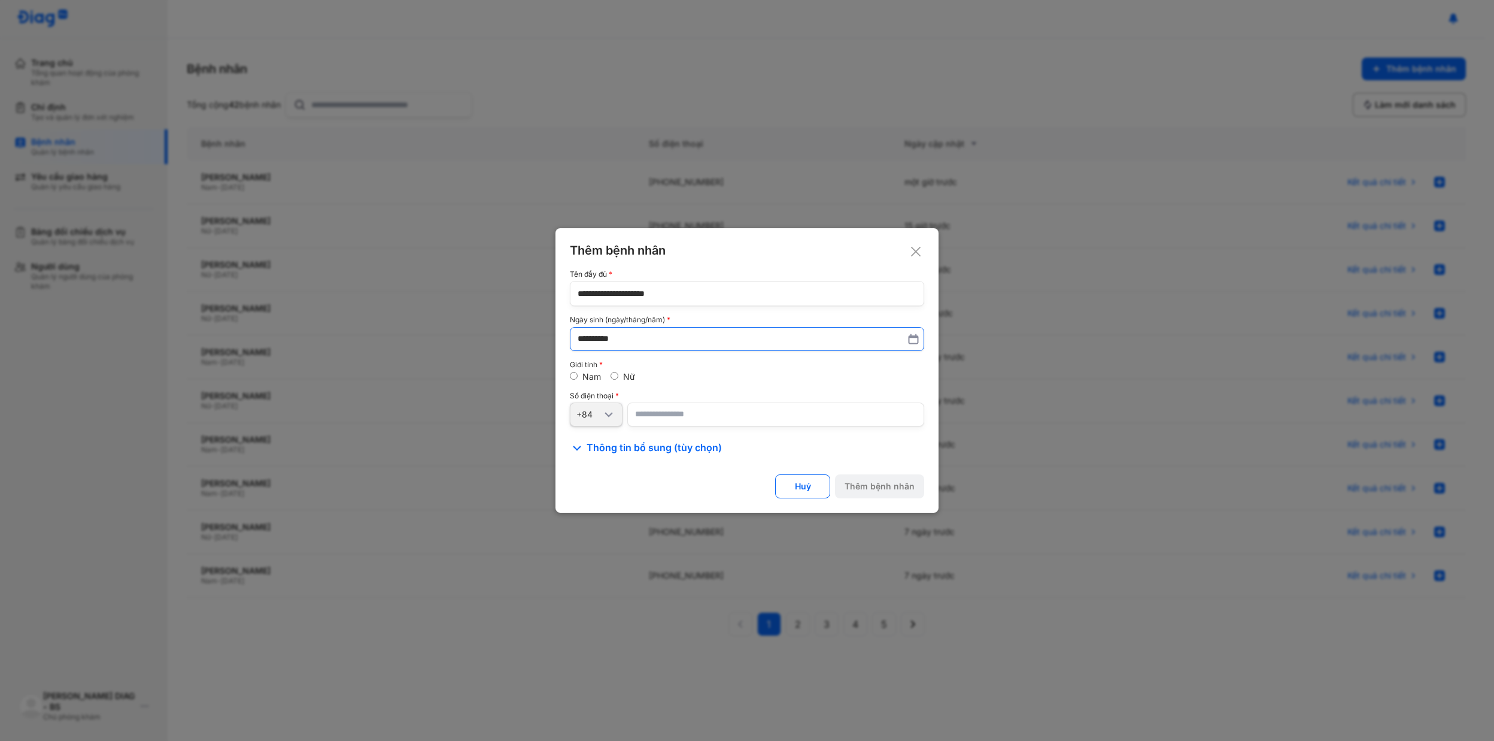
click at [625, 378] on label "Nữ" at bounding box center [629, 376] width 12 height 10
click at [647, 408] on input "number" at bounding box center [775, 414] width 297 height 24
paste input "**********"
type input "**********"
click at [870, 492] on div "Thêm bệnh nhân" at bounding box center [880, 486] width 70 height 11
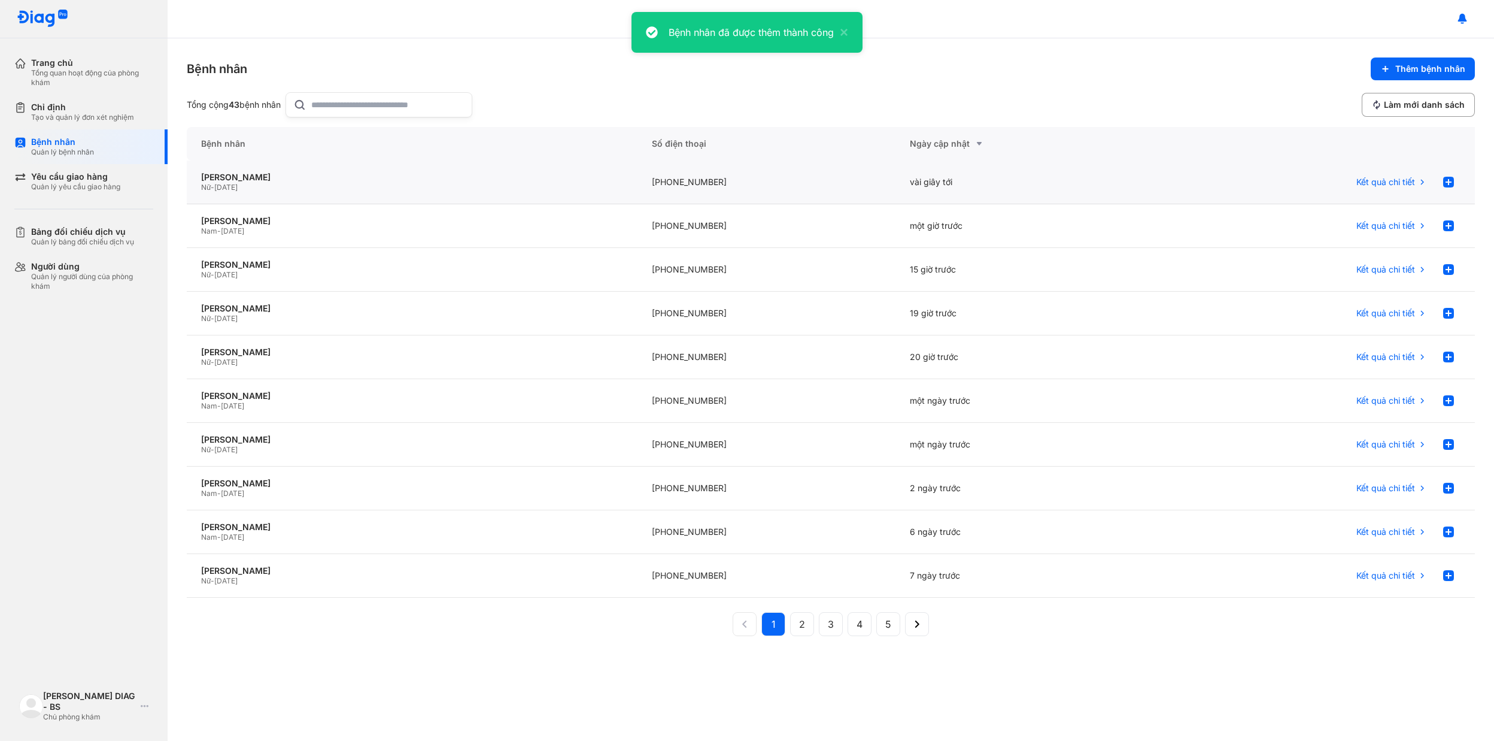
click at [273, 185] on div "Nữ - 07/12/1969" at bounding box center [412, 188] width 422 height 10
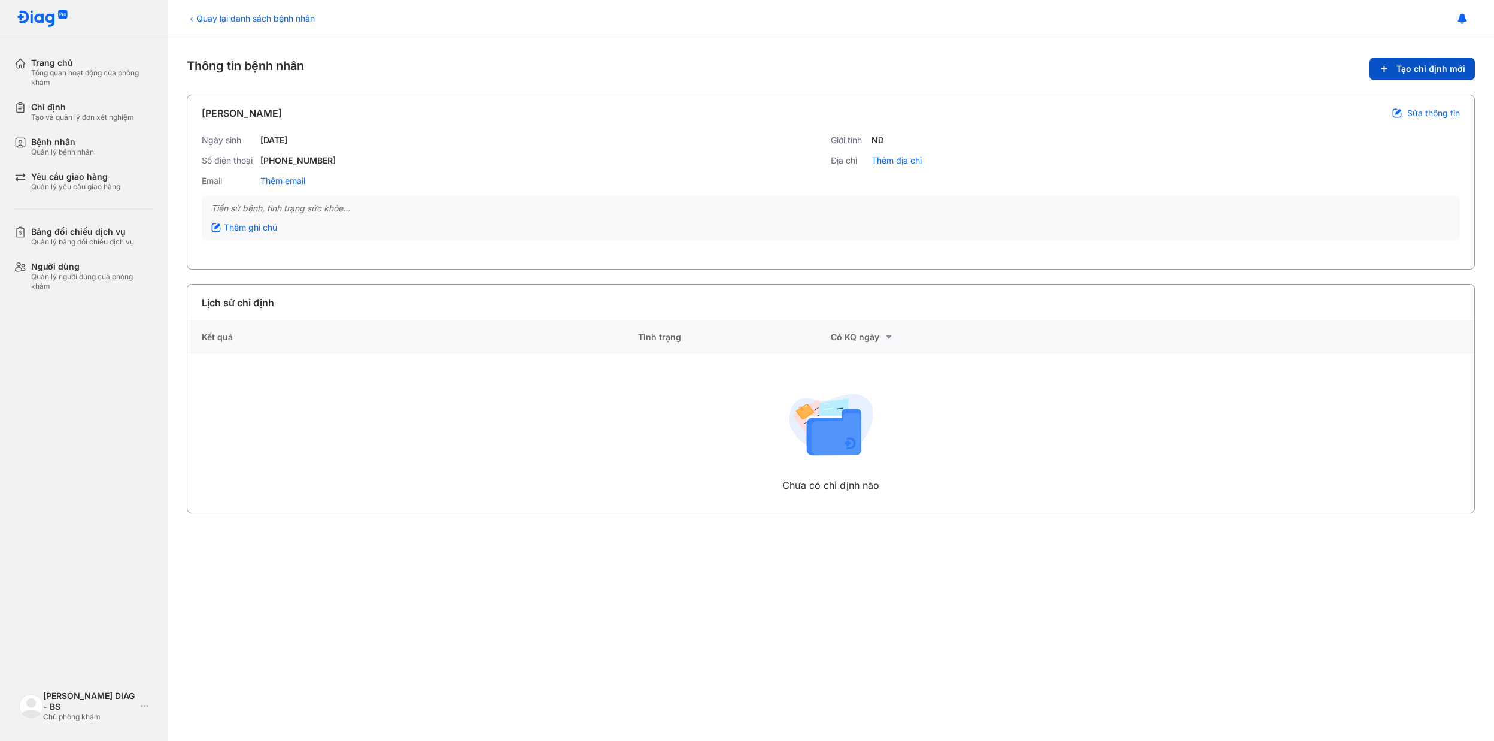
click at [1417, 68] on span "Tạo chỉ định mới" at bounding box center [1431, 68] width 69 height 11
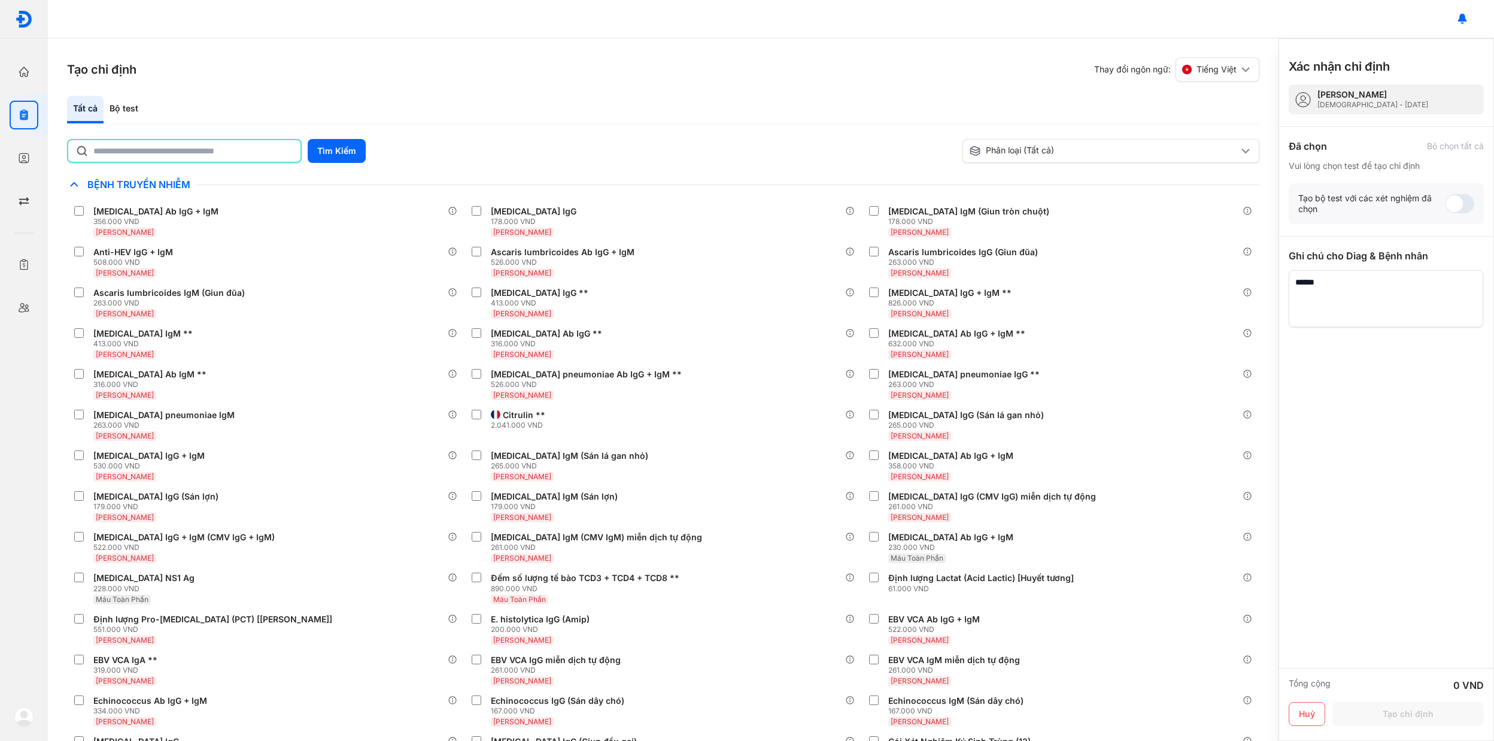
click at [251, 156] on input "text" at bounding box center [193, 151] width 200 height 22
type input "*"
click at [338, 151] on button "Tìm Kiếm" at bounding box center [337, 151] width 58 height 24
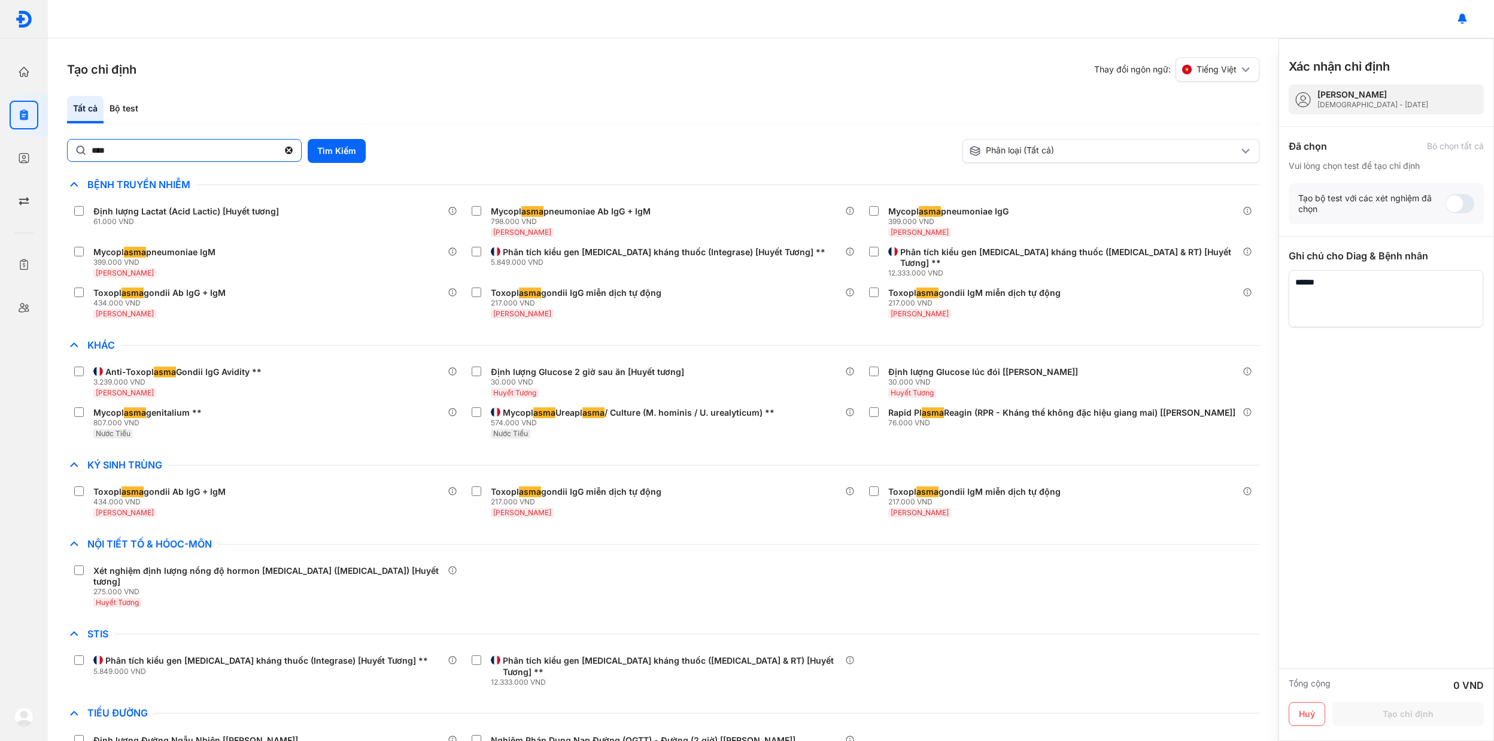
click at [165, 151] on input "****" at bounding box center [185, 150] width 187 height 22
click at [165, 151] on input "****" at bounding box center [185, 151] width 186 height 22
type input "*****"
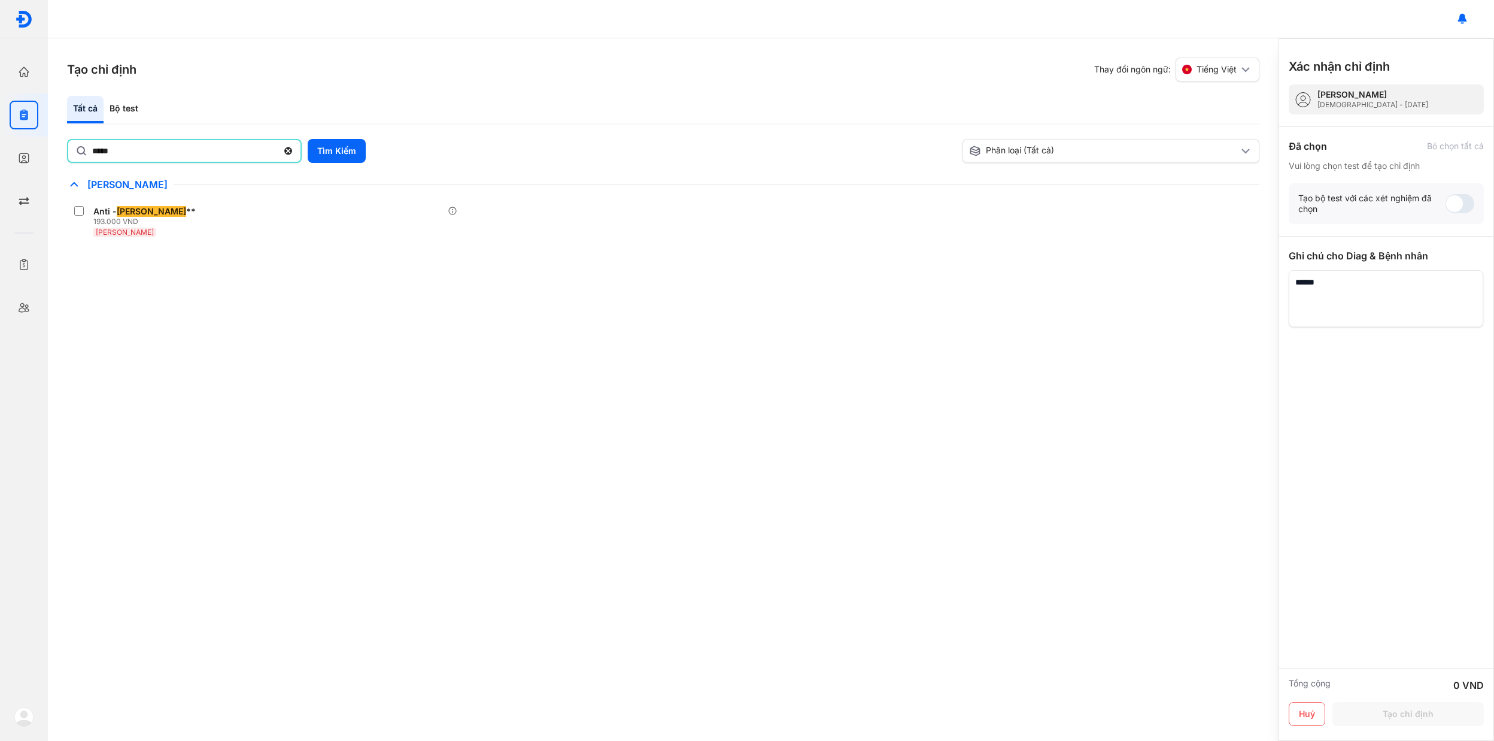
click at [166, 151] on input "*****" at bounding box center [185, 151] width 186 height 22
click at [353, 152] on button "Tìm Kiếm" at bounding box center [337, 151] width 58 height 24
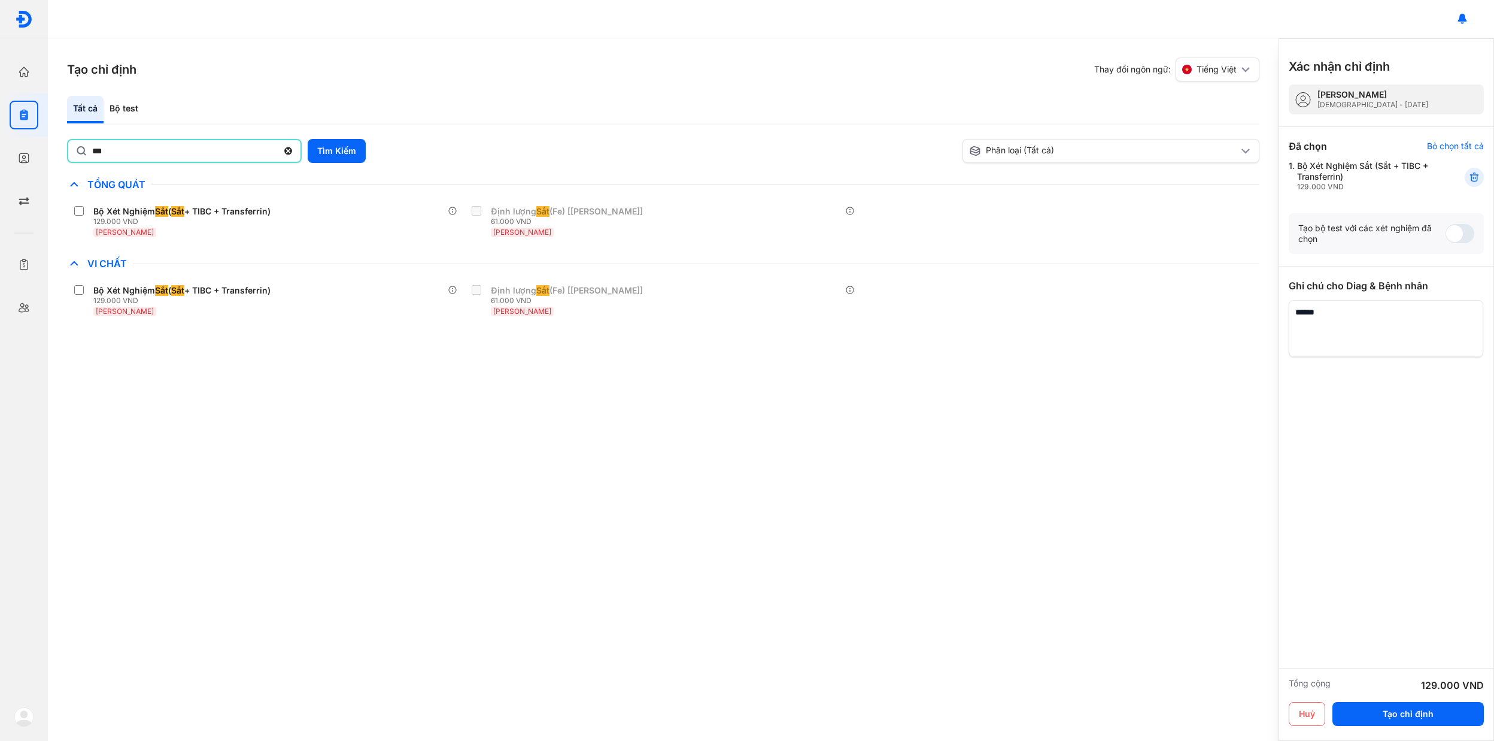
click at [135, 147] on input "***" at bounding box center [185, 151] width 186 height 22
type input "********"
click at [338, 145] on button "Tìm Kiếm" at bounding box center [337, 151] width 58 height 24
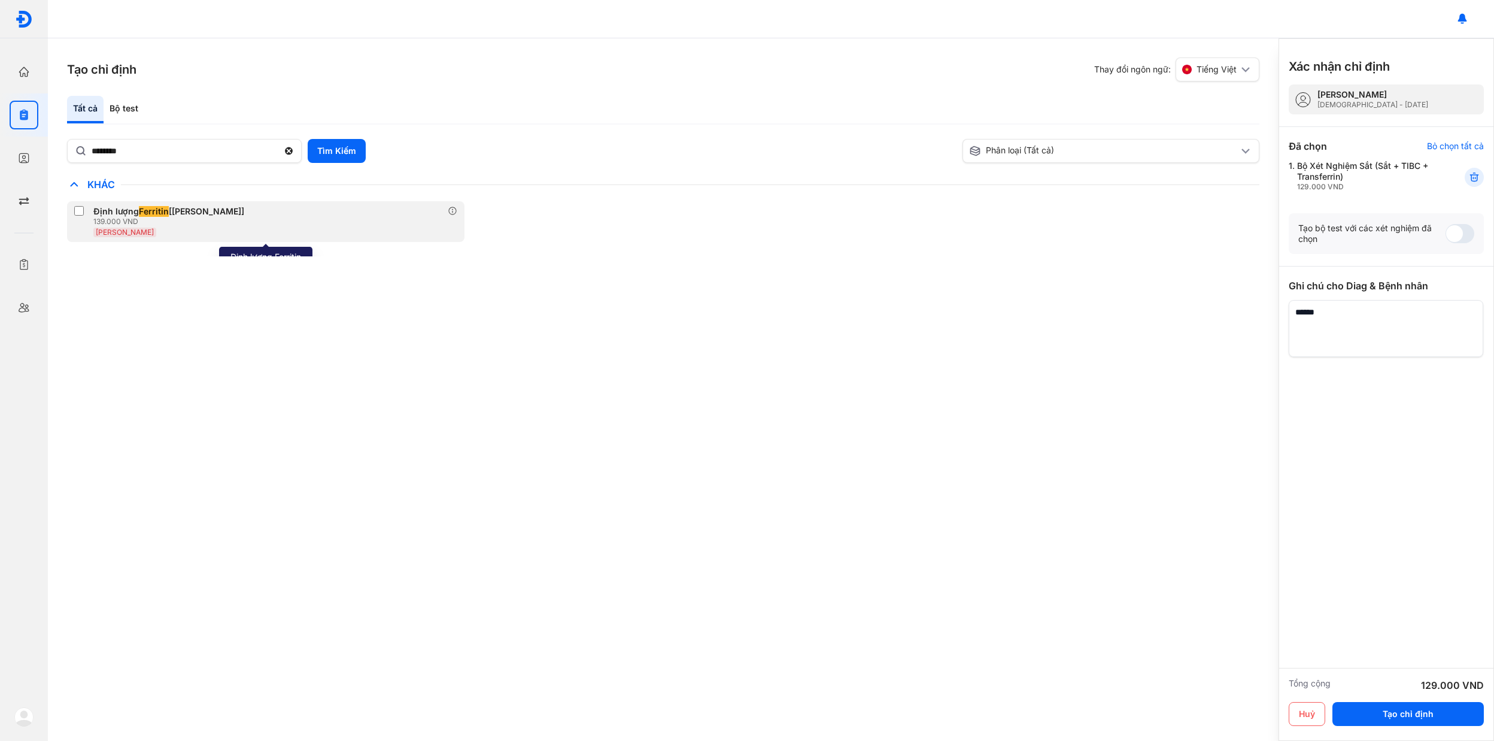
click at [91, 213] on div "Định lượng Ferritin [Huyết Thanh] 139.000 VND Huyết Thanh" at bounding box center [161, 221] width 175 height 31
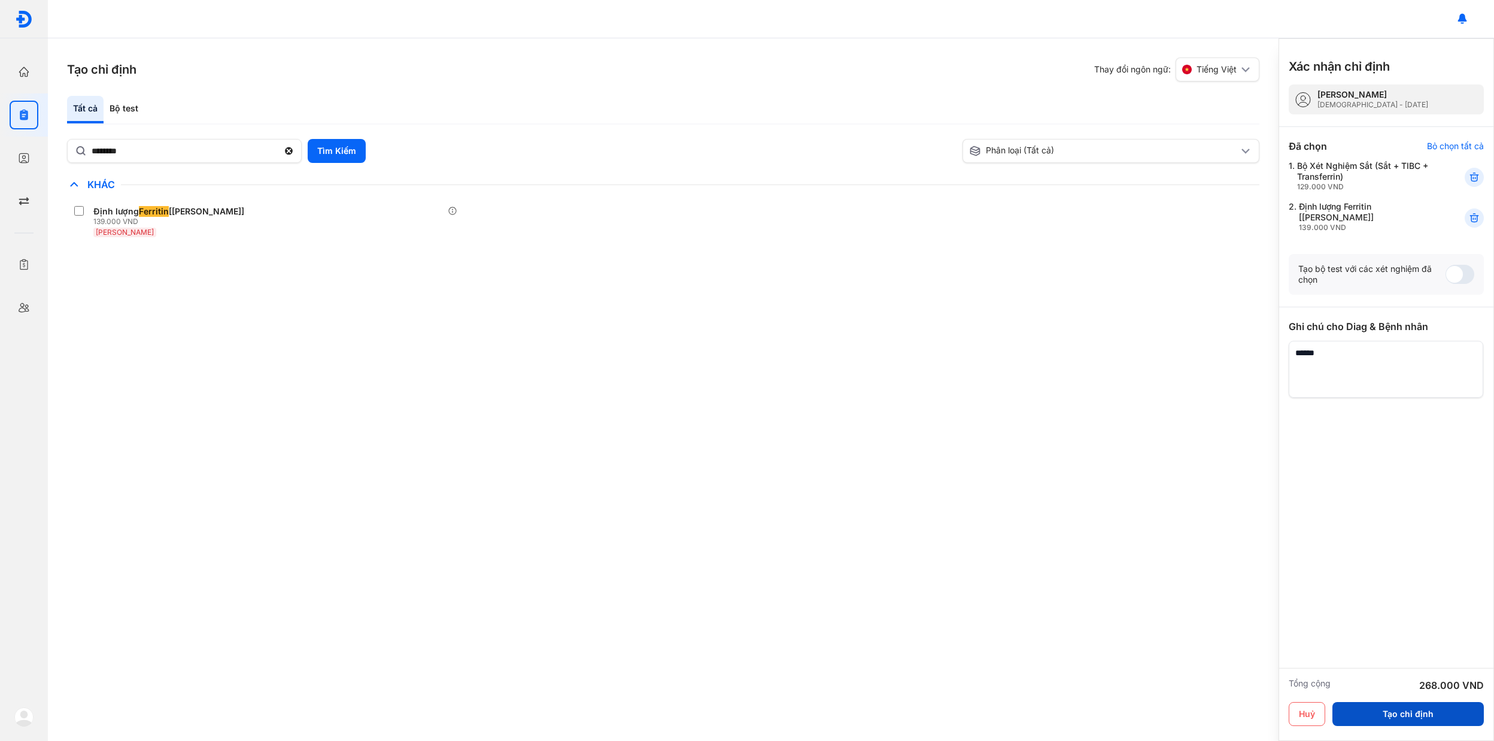
click at [1405, 714] on button "Tạo chỉ định" at bounding box center [1408, 714] width 151 height 24
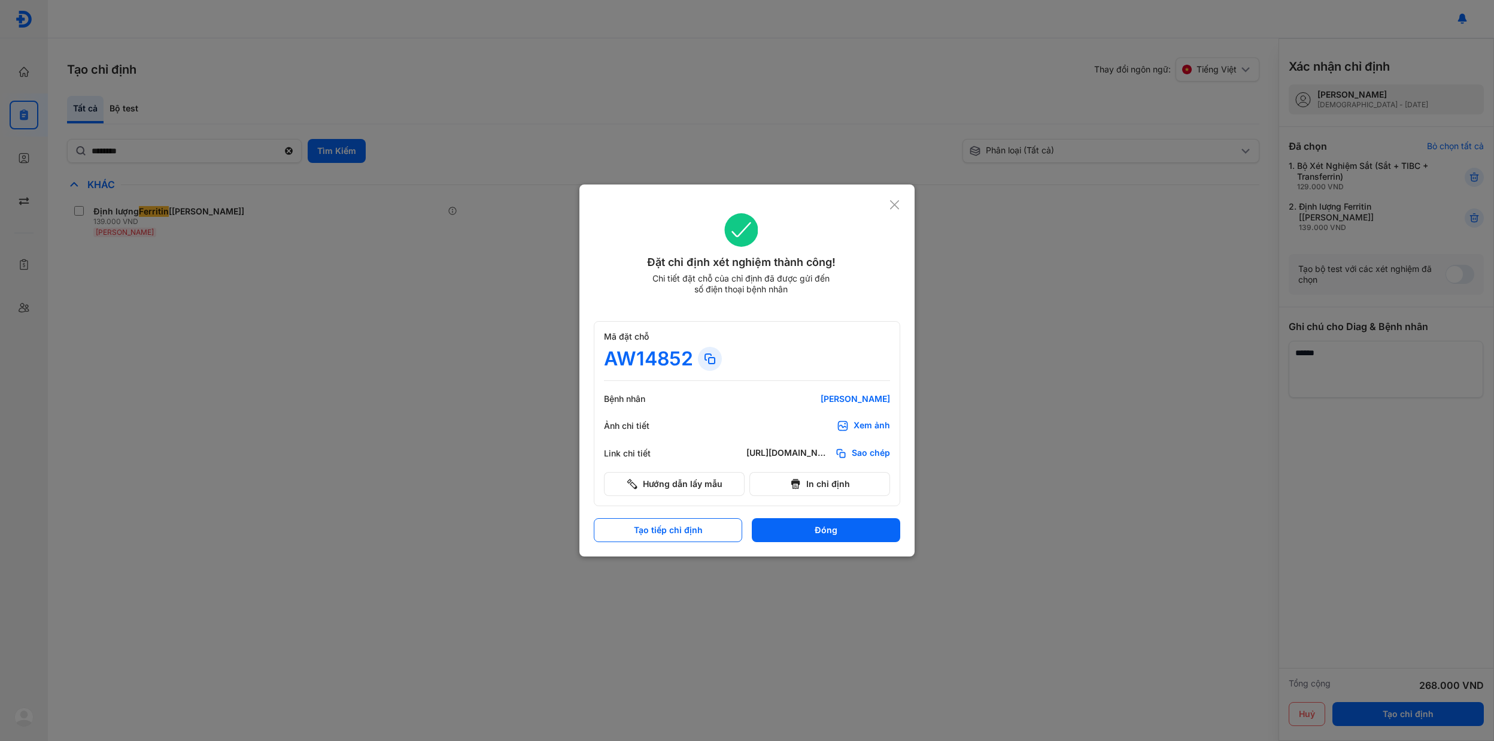
click at [712, 363] on use at bounding box center [710, 359] width 10 height 10
click at [904, 204] on div "Đặt chỉ định xét nghiệm thành công! Chi tiết đặt chỗ của chỉ định đã được gửi đ…" at bounding box center [747, 370] width 335 height 372
click at [896, 207] on use at bounding box center [894, 204] width 9 height 9
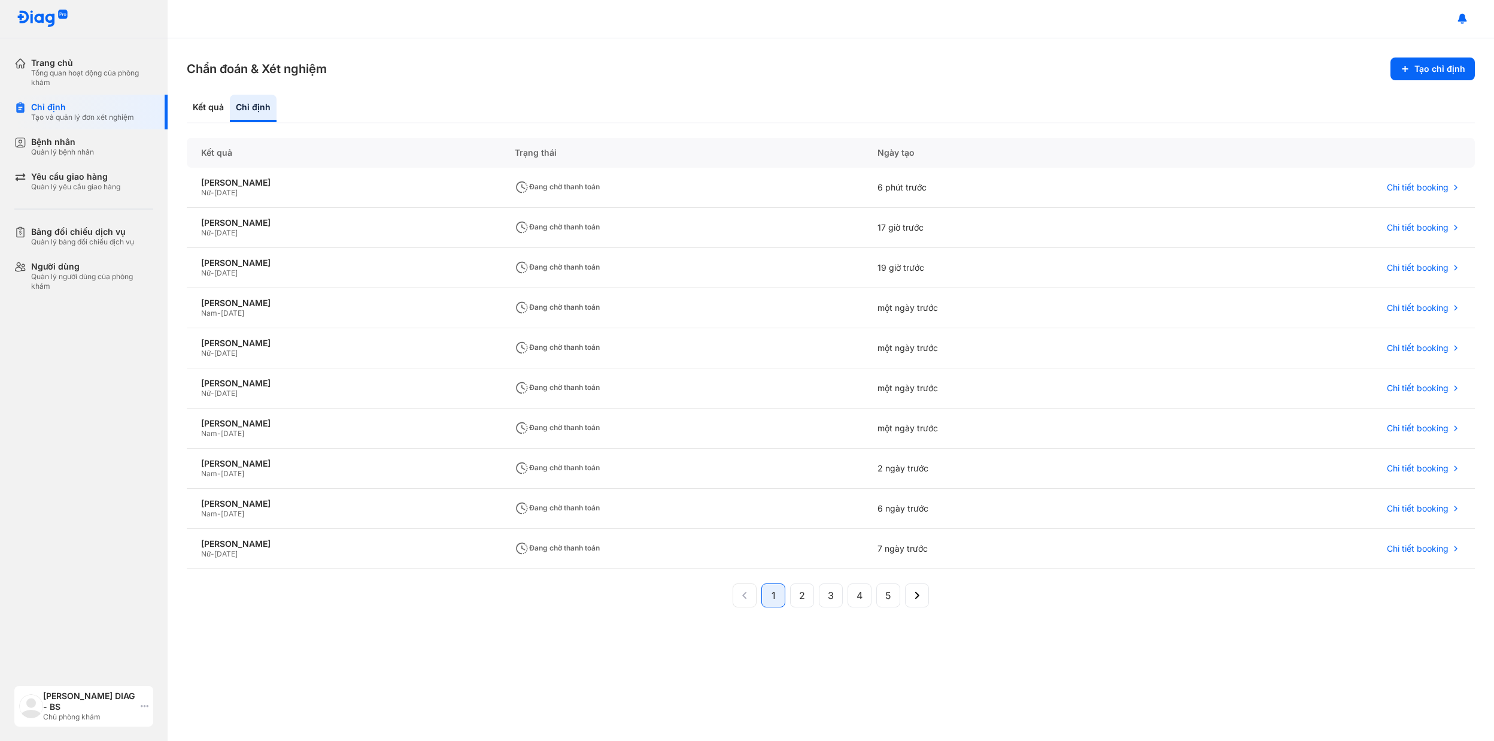
click at [142, 703] on icon at bounding box center [145, 706] width 8 height 10
click at [67, 661] on div "Đăng xuất" at bounding box center [117, 661] width 191 height 29
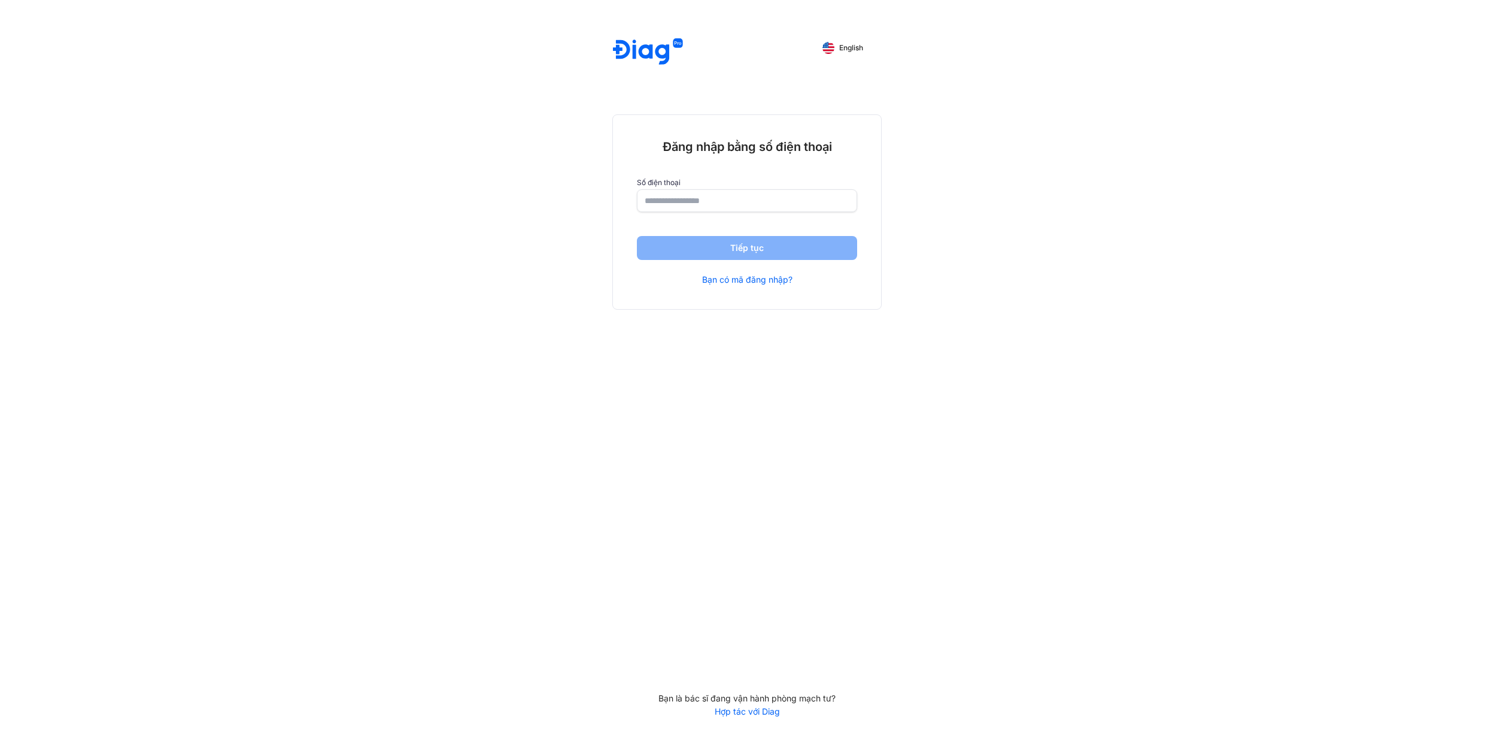
click at [683, 209] on input "number" at bounding box center [747, 201] width 205 height 22
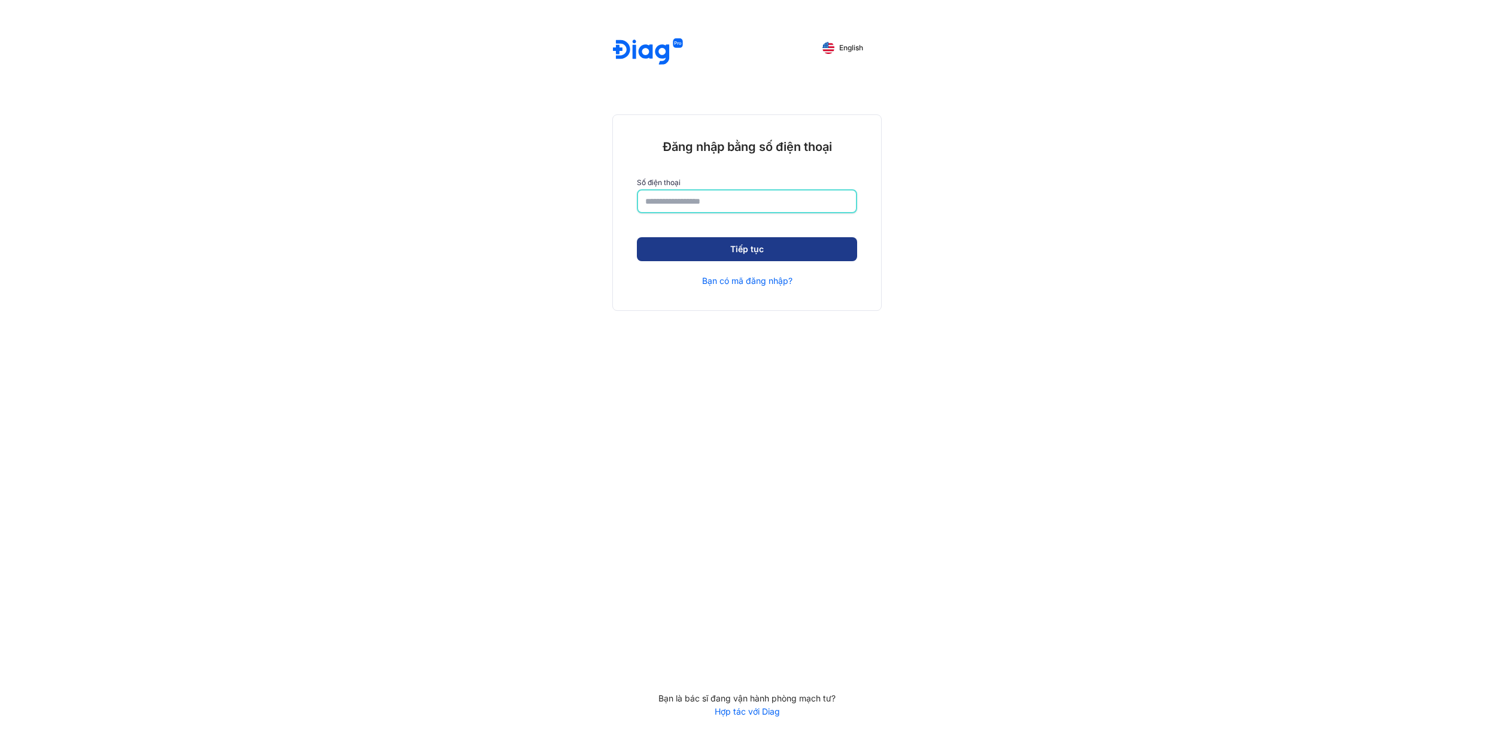
type input "**********"
click at [683, 238] on button "Tiếp tục" at bounding box center [747, 249] width 220 height 24
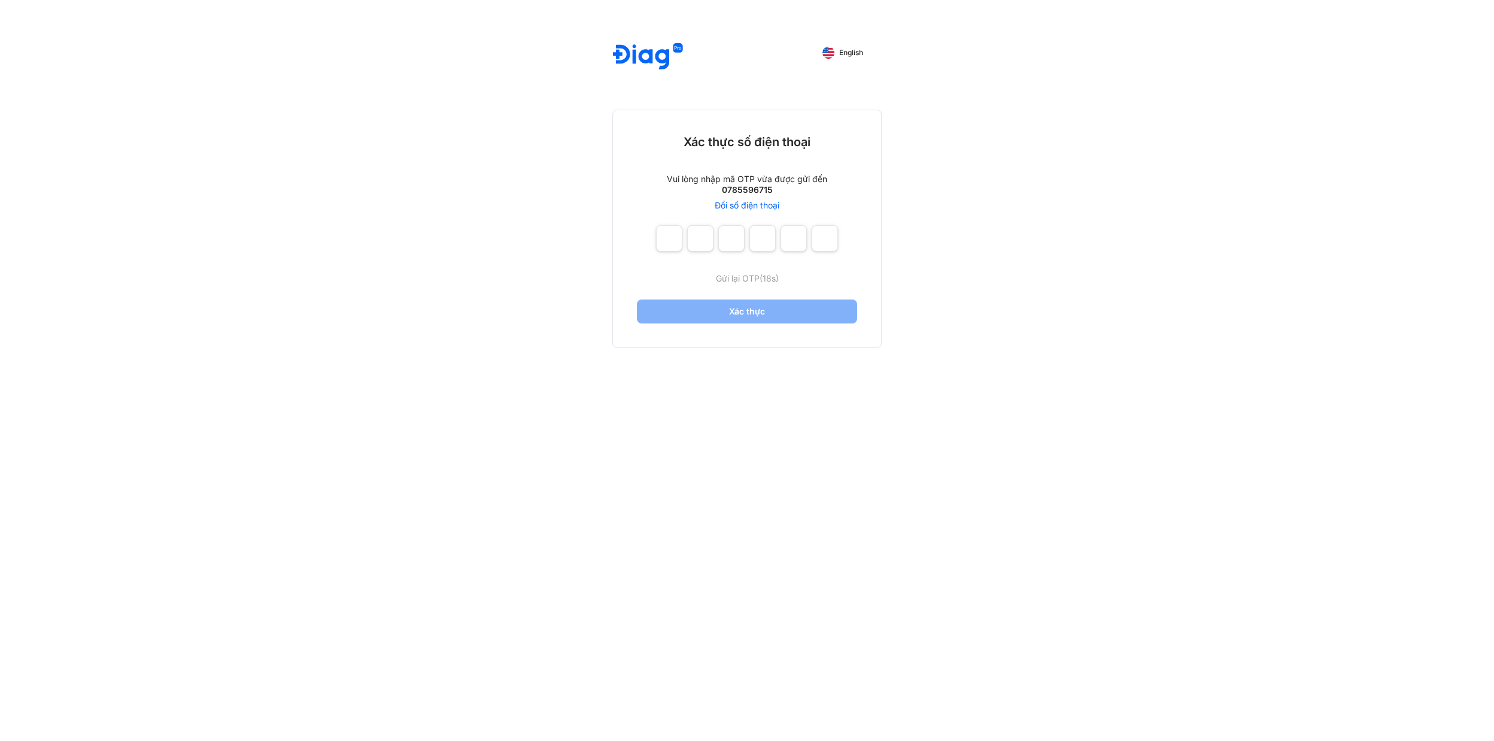
click at [677, 224] on div "Xác thực số điện thoại Vui lòng nhập mã OTP vừa được gửi đến 0785596715 Đổi số …" at bounding box center [747, 228] width 268 height 237
click at [671, 240] on input "number" at bounding box center [669, 238] width 26 height 26
type input "*"
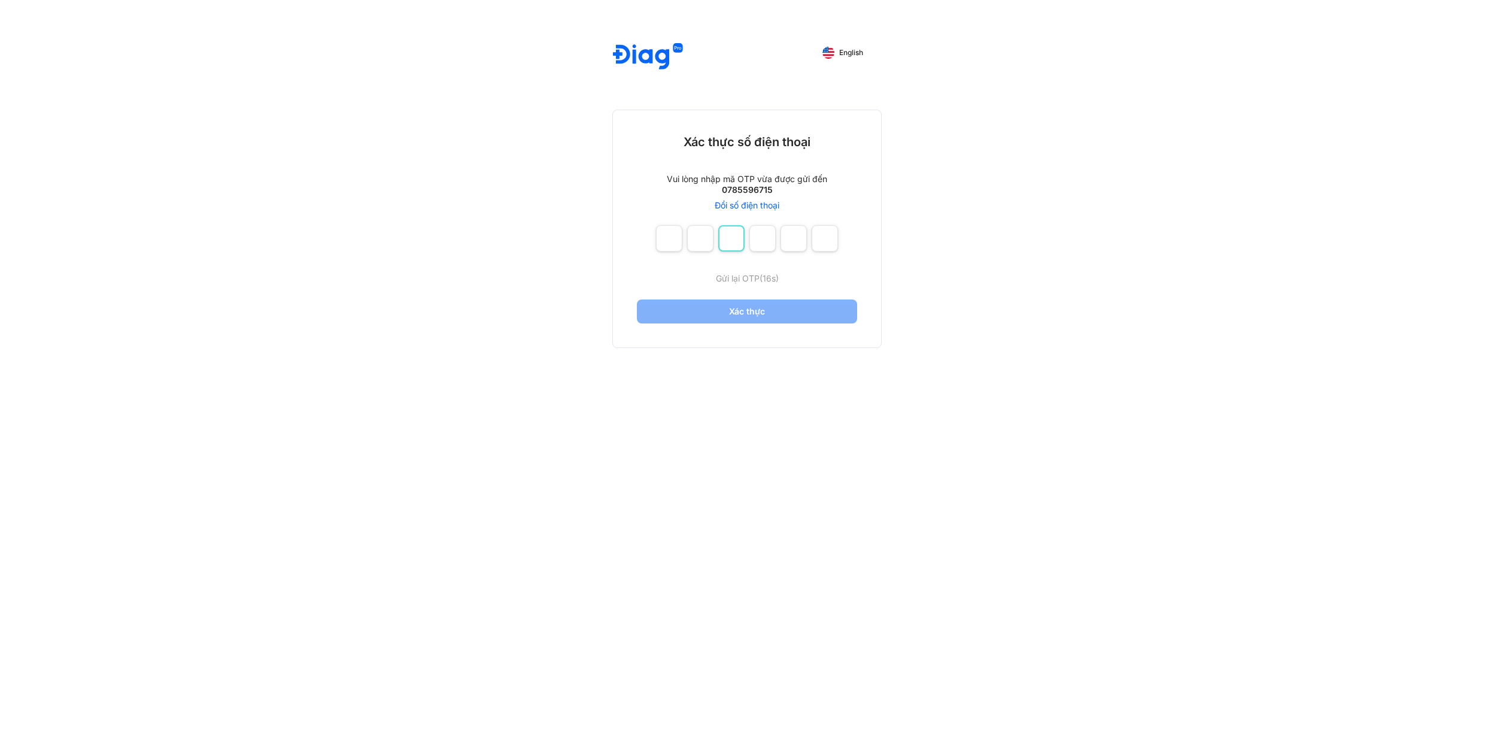
type input "*"
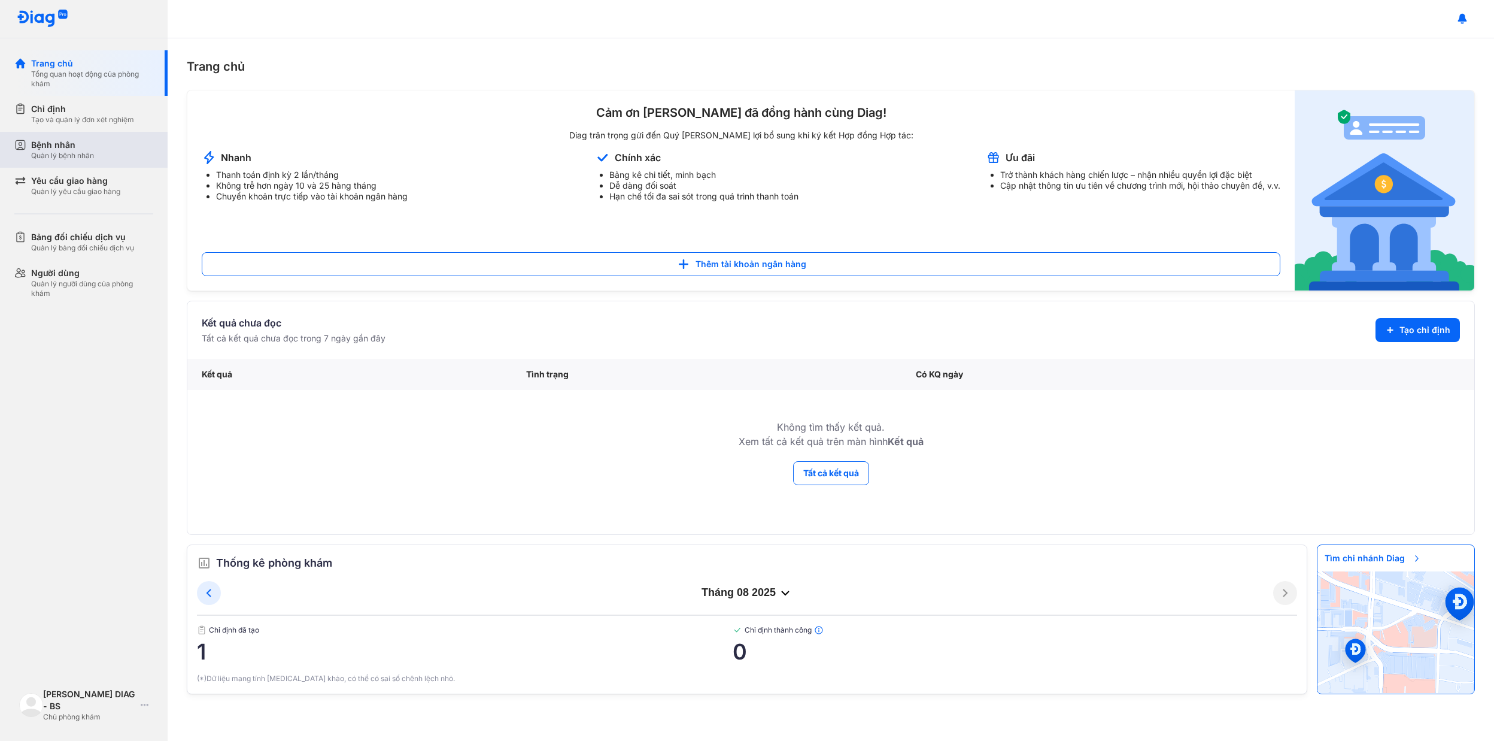
click at [77, 145] on div "Bệnh nhân" at bounding box center [62, 145] width 63 height 12
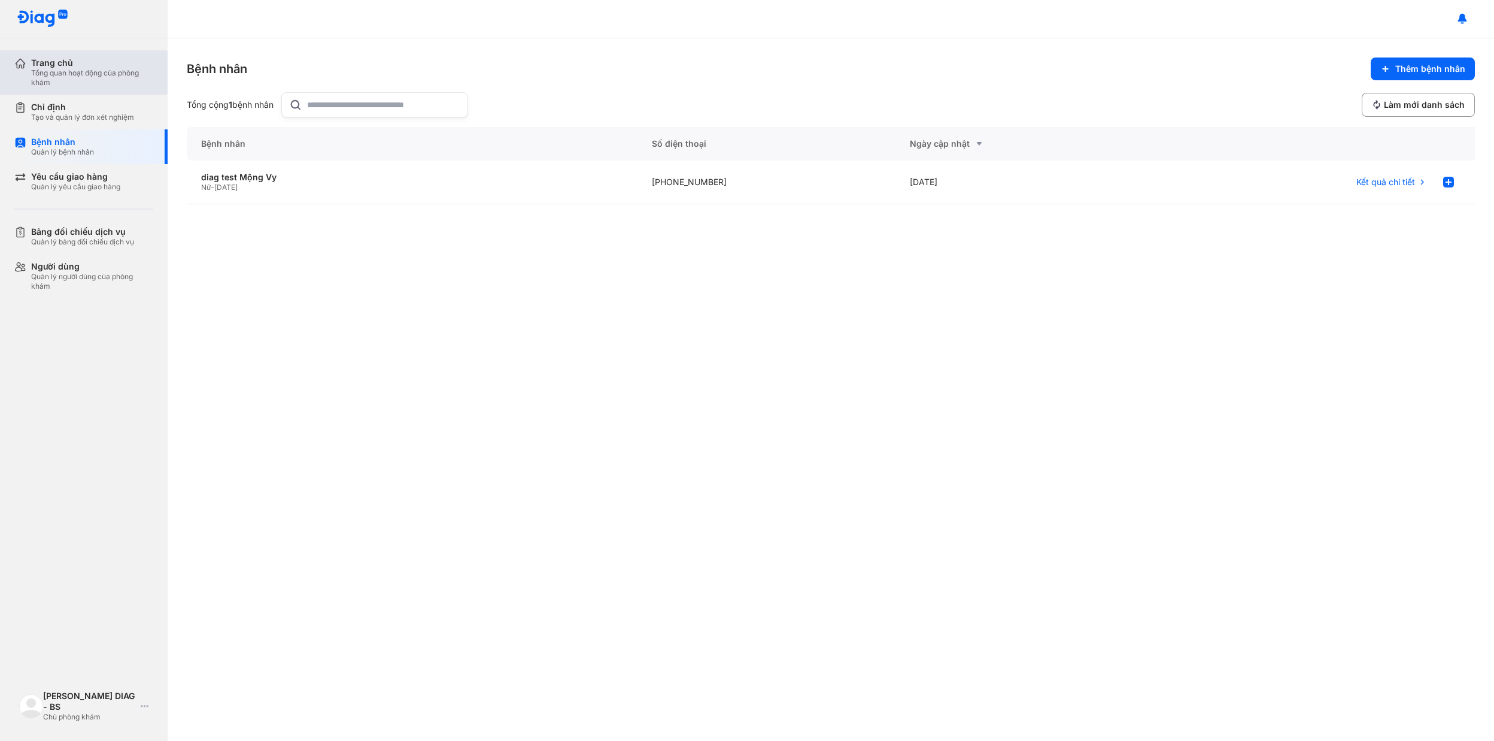
click at [77, 59] on div "Trang chủ" at bounding box center [92, 62] width 122 height 11
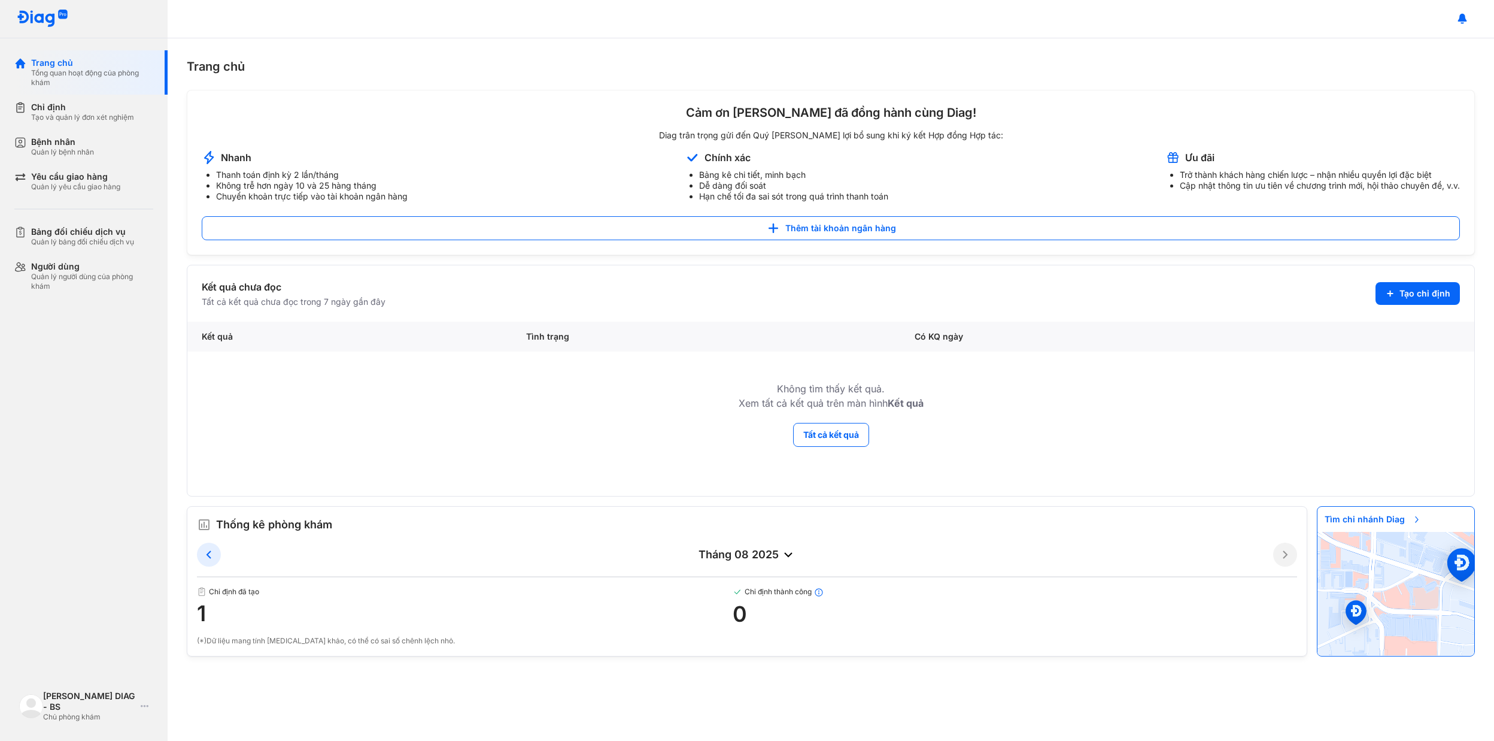
click at [230, 623] on span "1" at bounding box center [465, 613] width 536 height 24
click at [199, 611] on span "1" at bounding box center [465, 613] width 536 height 24
drag, startPoint x: 77, startPoint y: 175, endPoint x: 75, endPoint y: 169, distance: 6.1
click at [77, 174] on div "Yêu cầu giao hàng" at bounding box center [75, 176] width 89 height 11
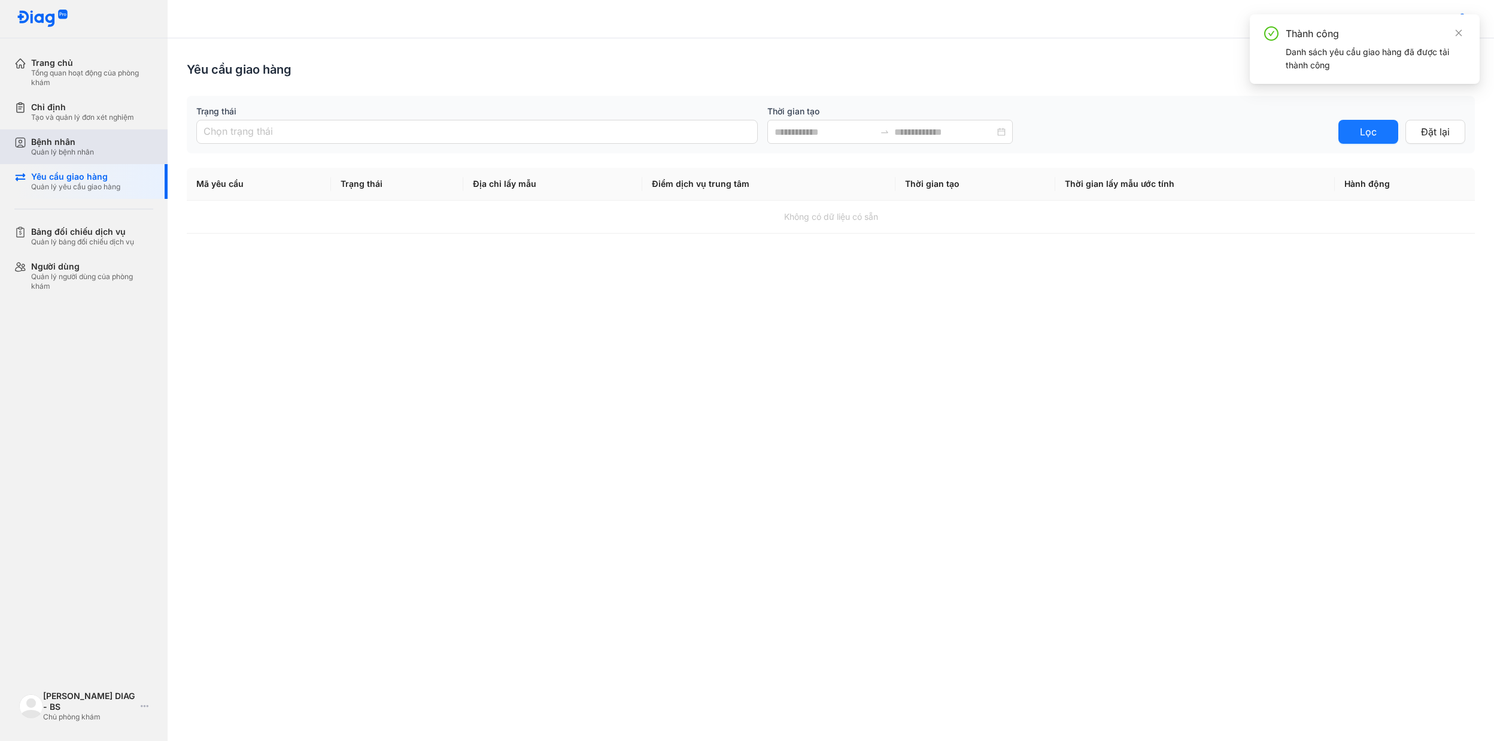
click at [71, 151] on div "Quản lý bệnh nhân" at bounding box center [62, 152] width 63 height 10
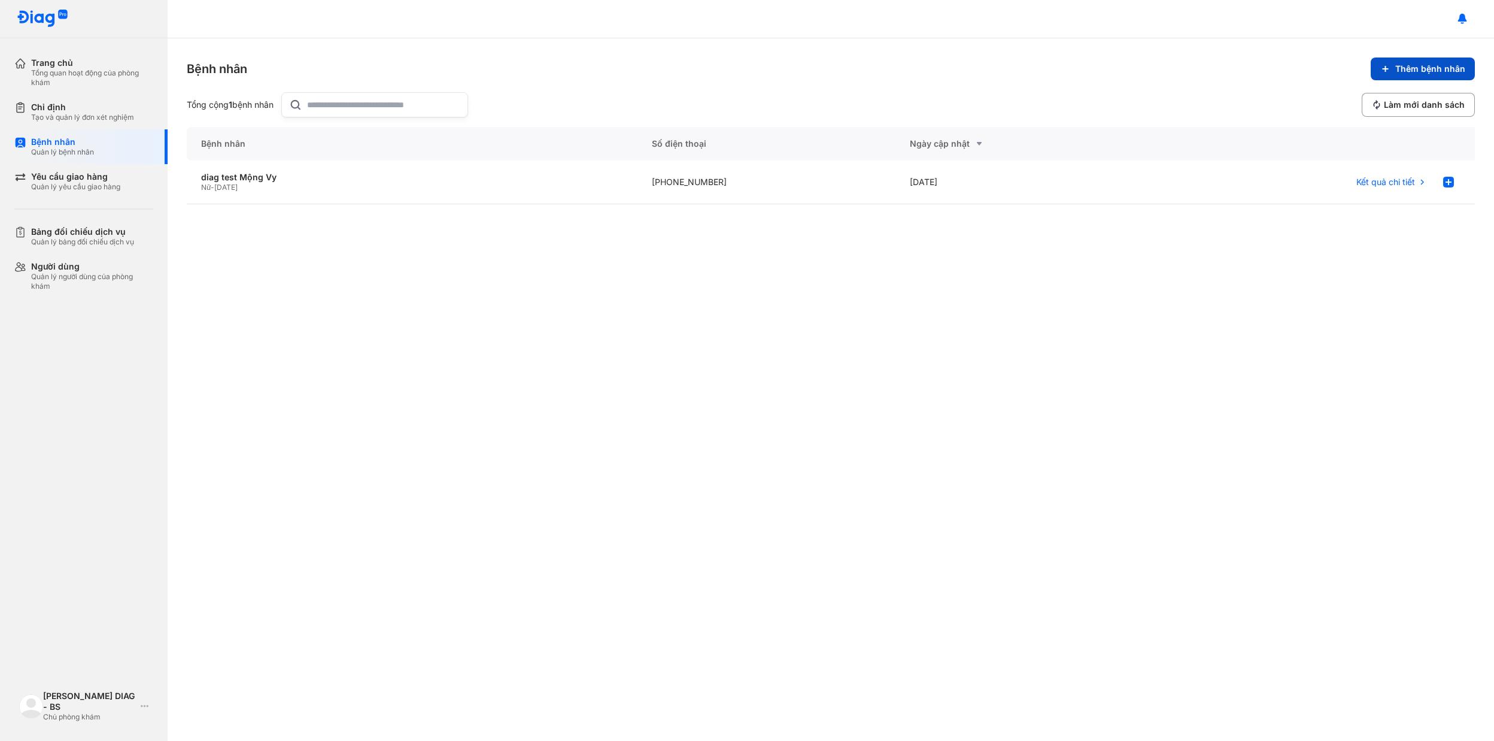
click at [1393, 68] on button "Thêm bệnh nhân" at bounding box center [1423, 68] width 104 height 23
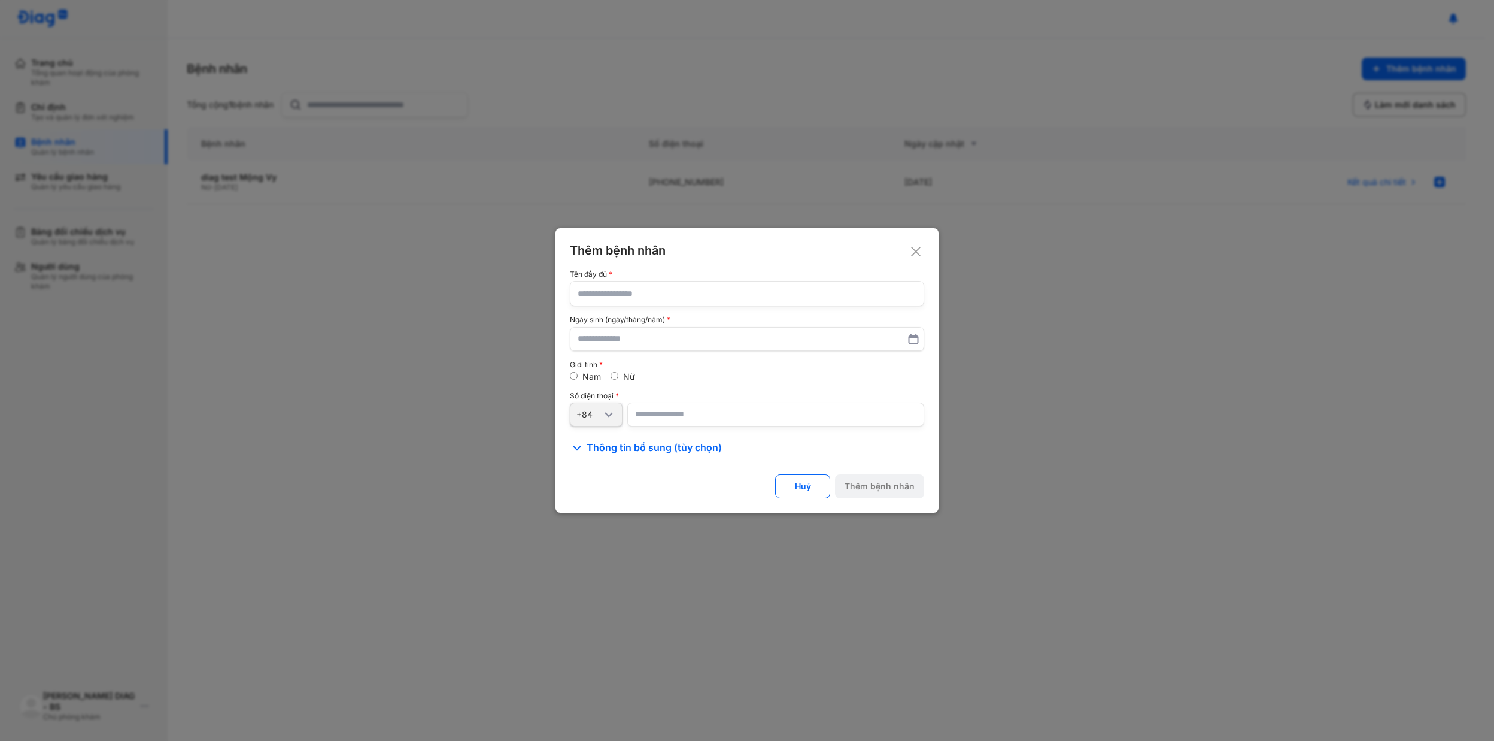
click at [677, 290] on input "text" at bounding box center [747, 293] width 339 height 24
type input "**********"
click at [639, 344] on input "text" at bounding box center [747, 339] width 339 height 22
click at [918, 339] on use at bounding box center [913, 338] width 9 height 9
click at [642, 348] on input "text" at bounding box center [747, 339] width 339 height 22
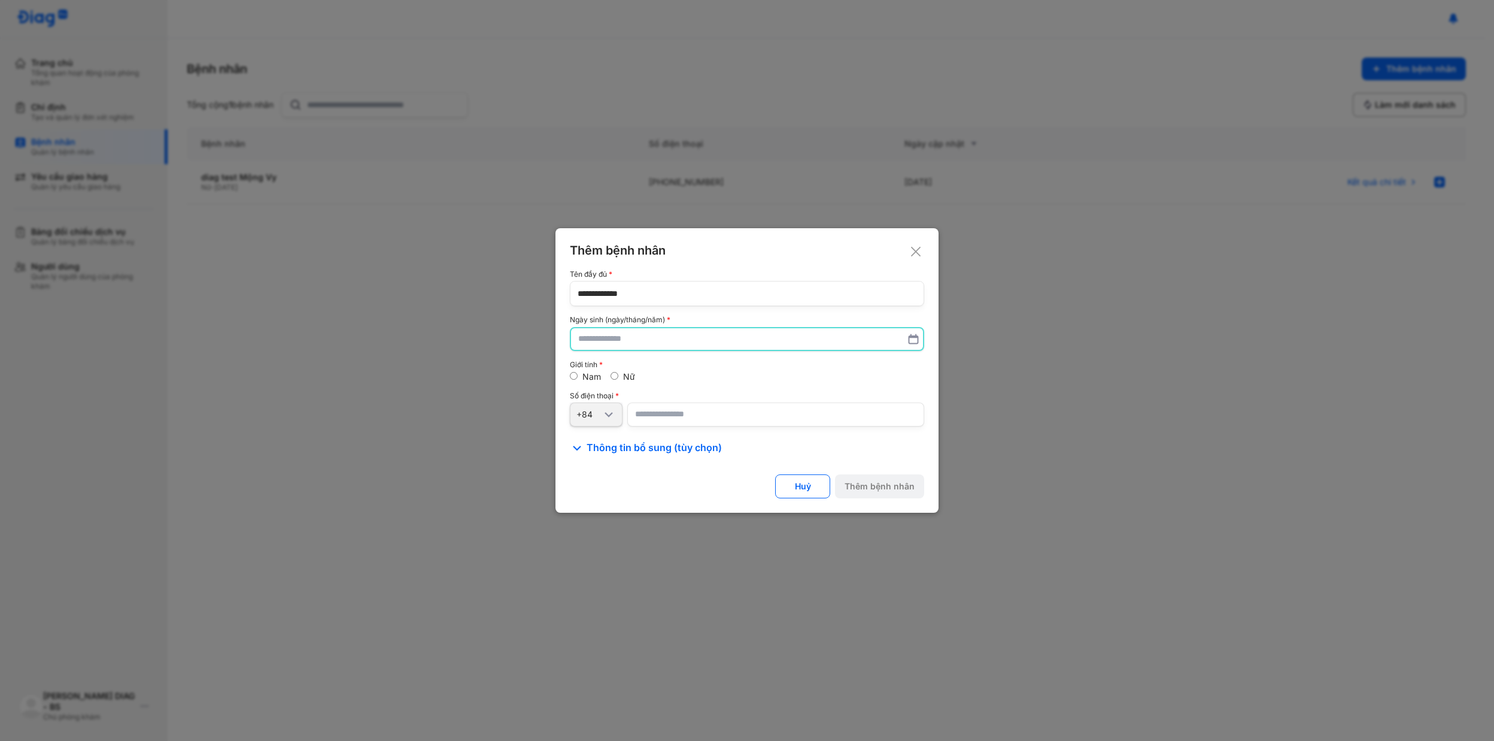
click at [764, 346] on input "text" at bounding box center [747, 339] width 338 height 22
click at [911, 341] on icon at bounding box center [914, 339] width 12 height 12
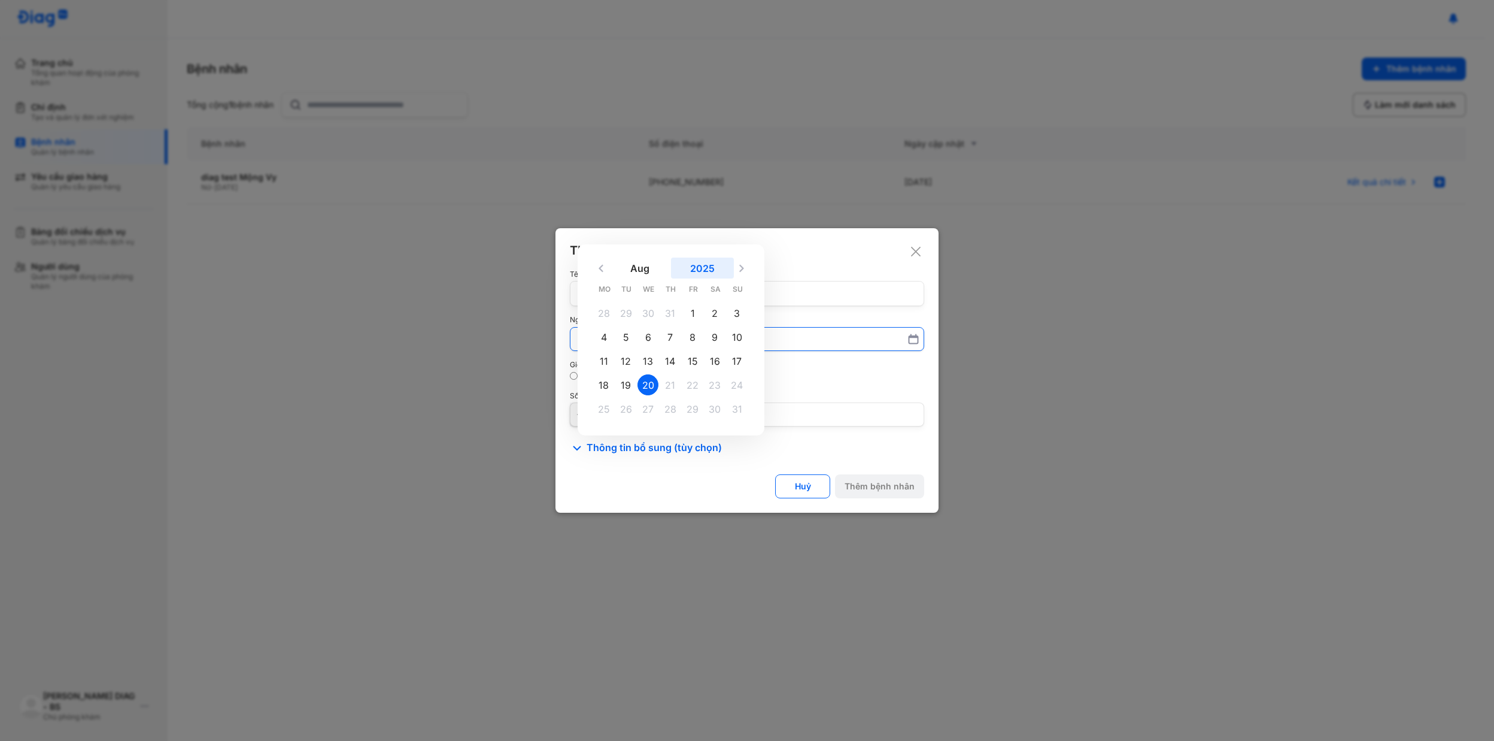
click at [711, 269] on button "2025" at bounding box center [702, 267] width 63 height 21
click at [718, 338] on div "1983" at bounding box center [724, 333] width 51 height 26
click at [718, 338] on input "[DATE] 1900 1901 1902 1903 1904 1905 1906 1907 1908 1909 1910 1911 1912 1913 19…" at bounding box center [747, 339] width 339 height 22
click at [638, 272] on button "Aug" at bounding box center [640, 267] width 63 height 21
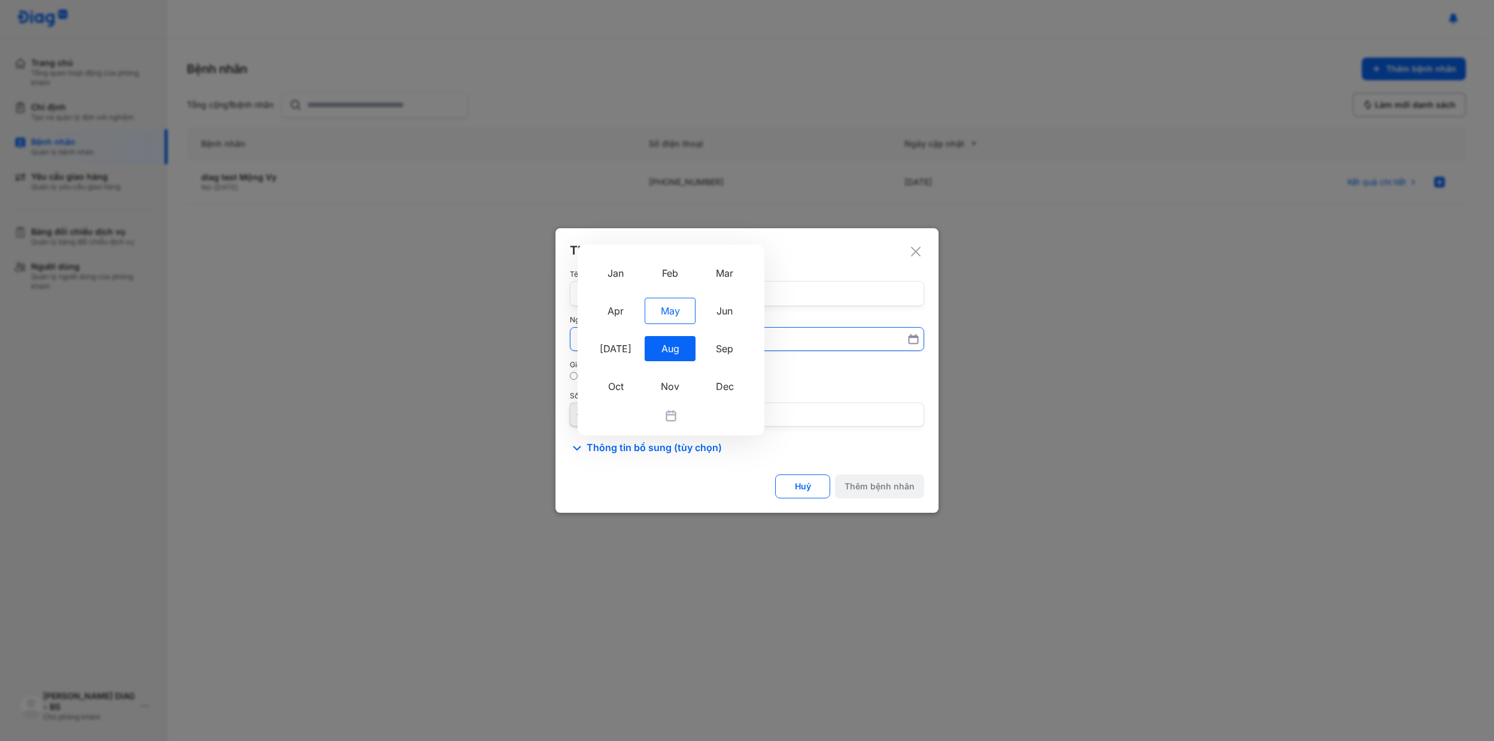
click at [674, 313] on div "May" at bounding box center [670, 311] width 51 height 26
click at [674, 328] on input "Aug Jan Feb Mar Apr May Jun [DATE] Aug Sep Oct Nov [DATE] Mo Tu We Th Fr Sa Su …" at bounding box center [747, 339] width 339 height 22
click at [712, 398] on div "28" at bounding box center [715, 396] width 21 height 21
type input "**********"
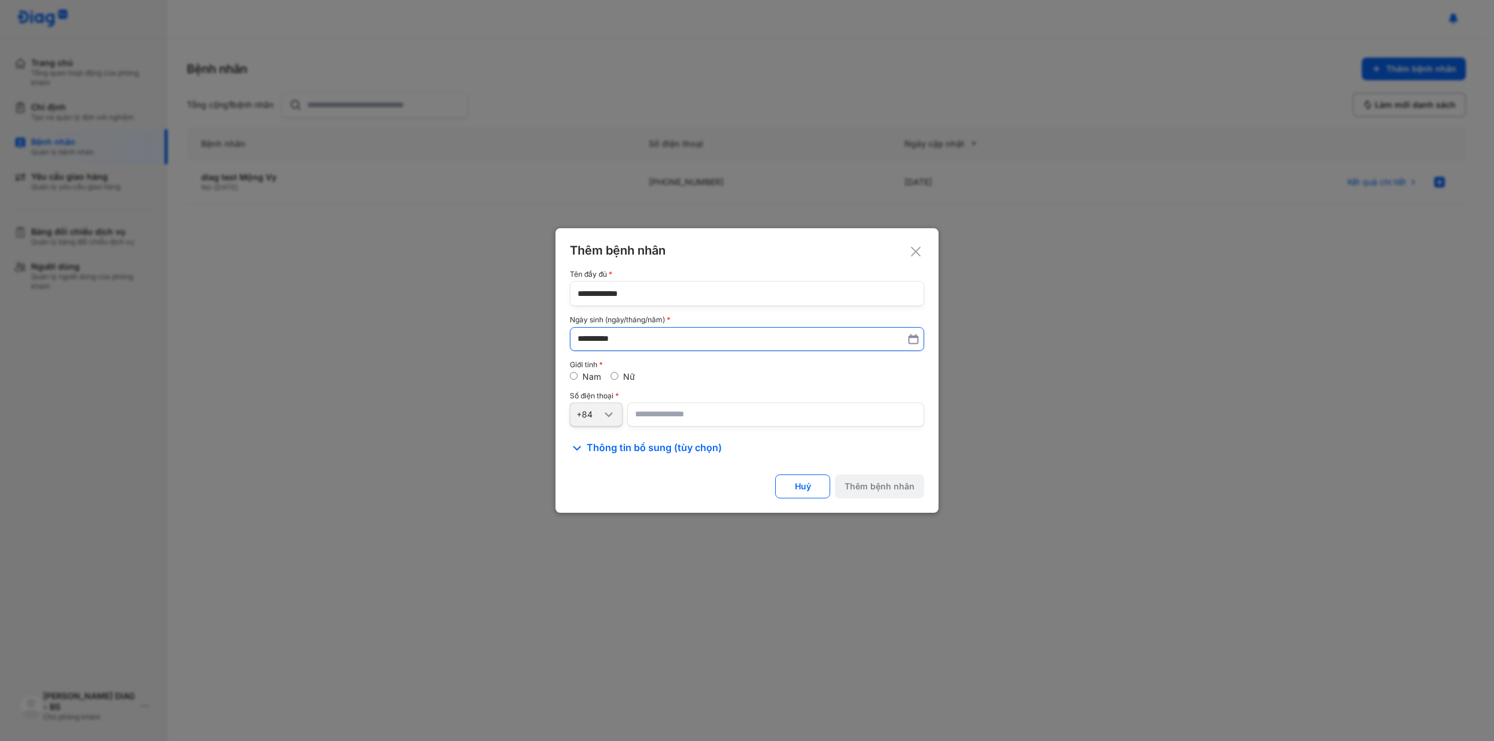
click at [669, 411] on input "number" at bounding box center [775, 414] width 297 height 24
paste input "**********"
type input "**********"
click at [880, 491] on div "Thêm bệnh nhân" at bounding box center [880, 486] width 70 height 11
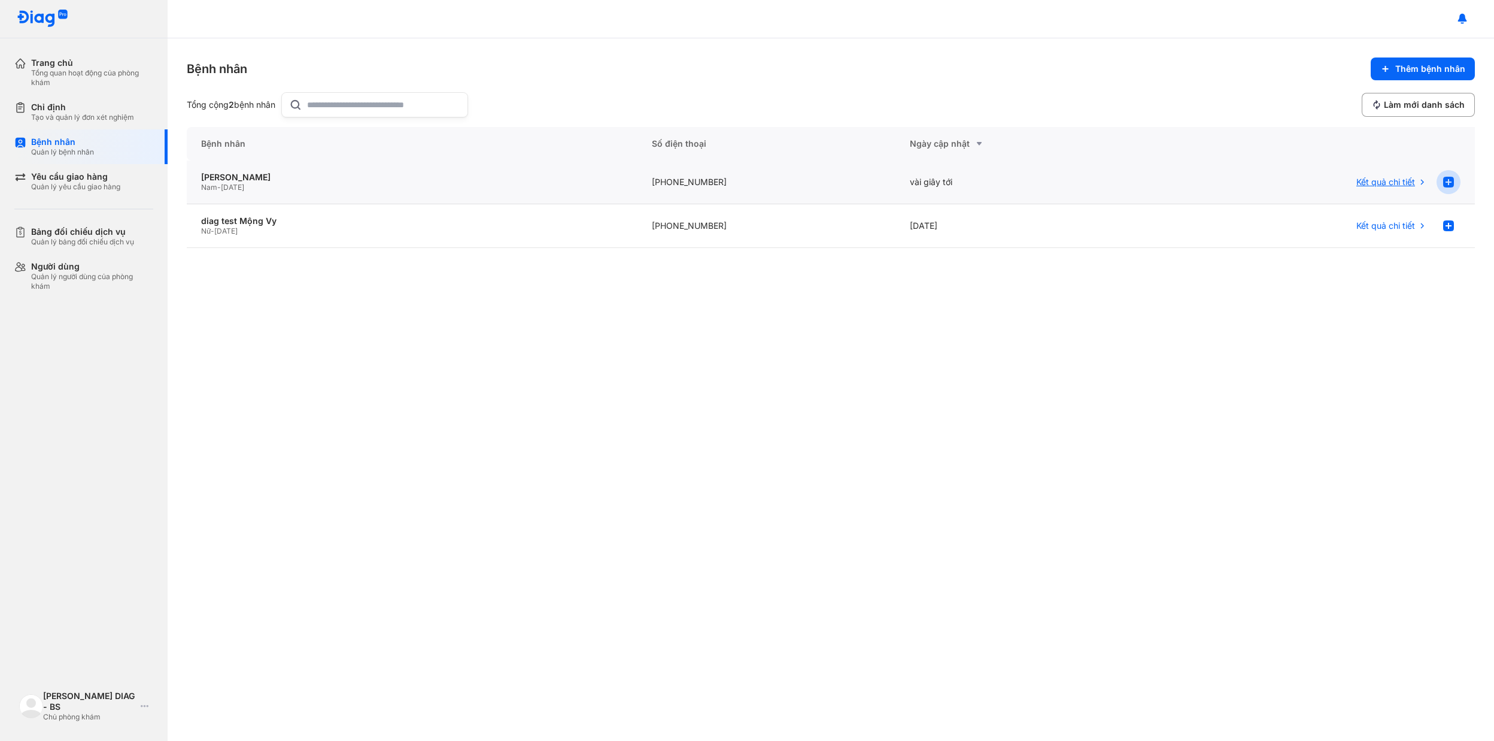
click at [1452, 186] on use at bounding box center [1448, 182] width 11 height 11
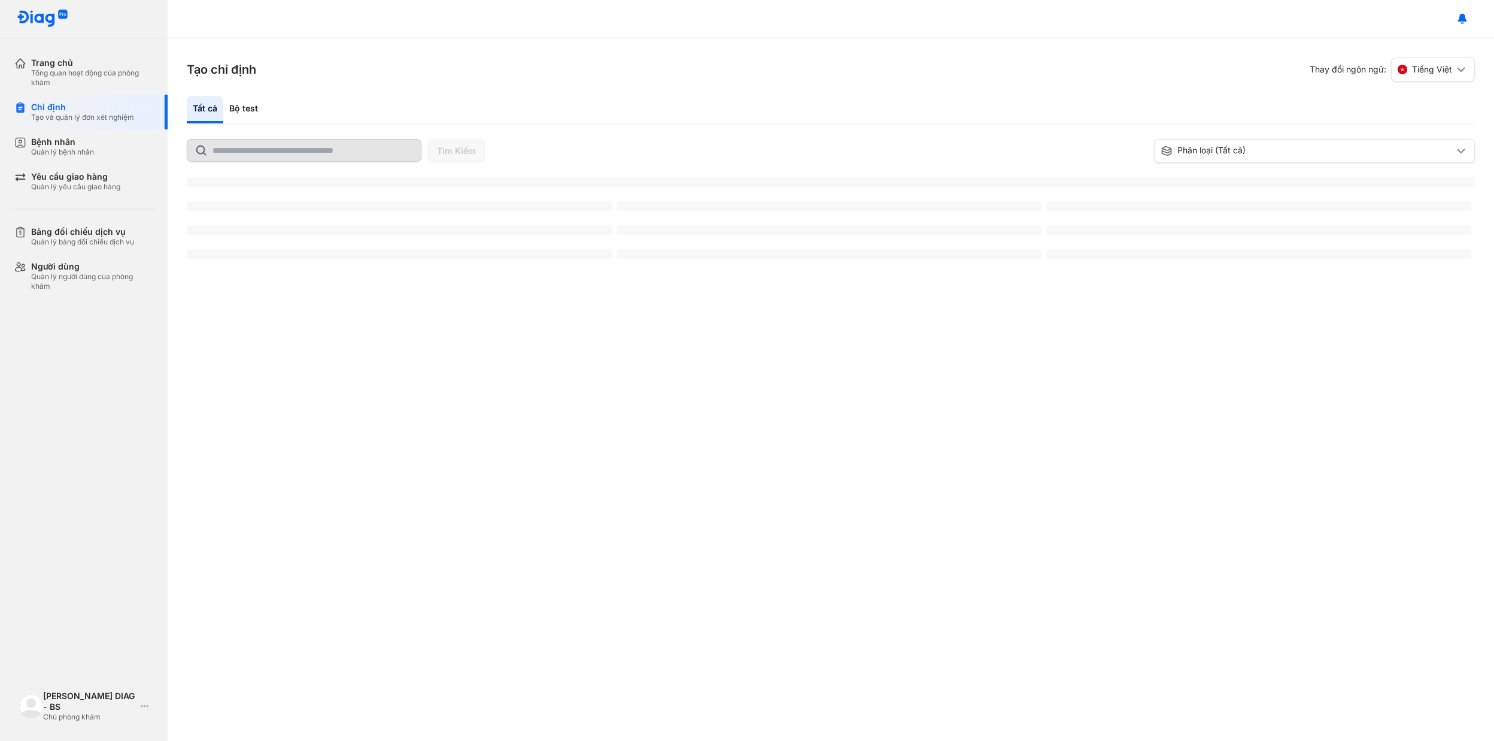
click at [225, 156] on input "text" at bounding box center [313, 150] width 201 height 22
click at [41, 129] on div "Chỉ định Tạo và quản lý đơn xét nghiệm" at bounding box center [90, 112] width 153 height 35
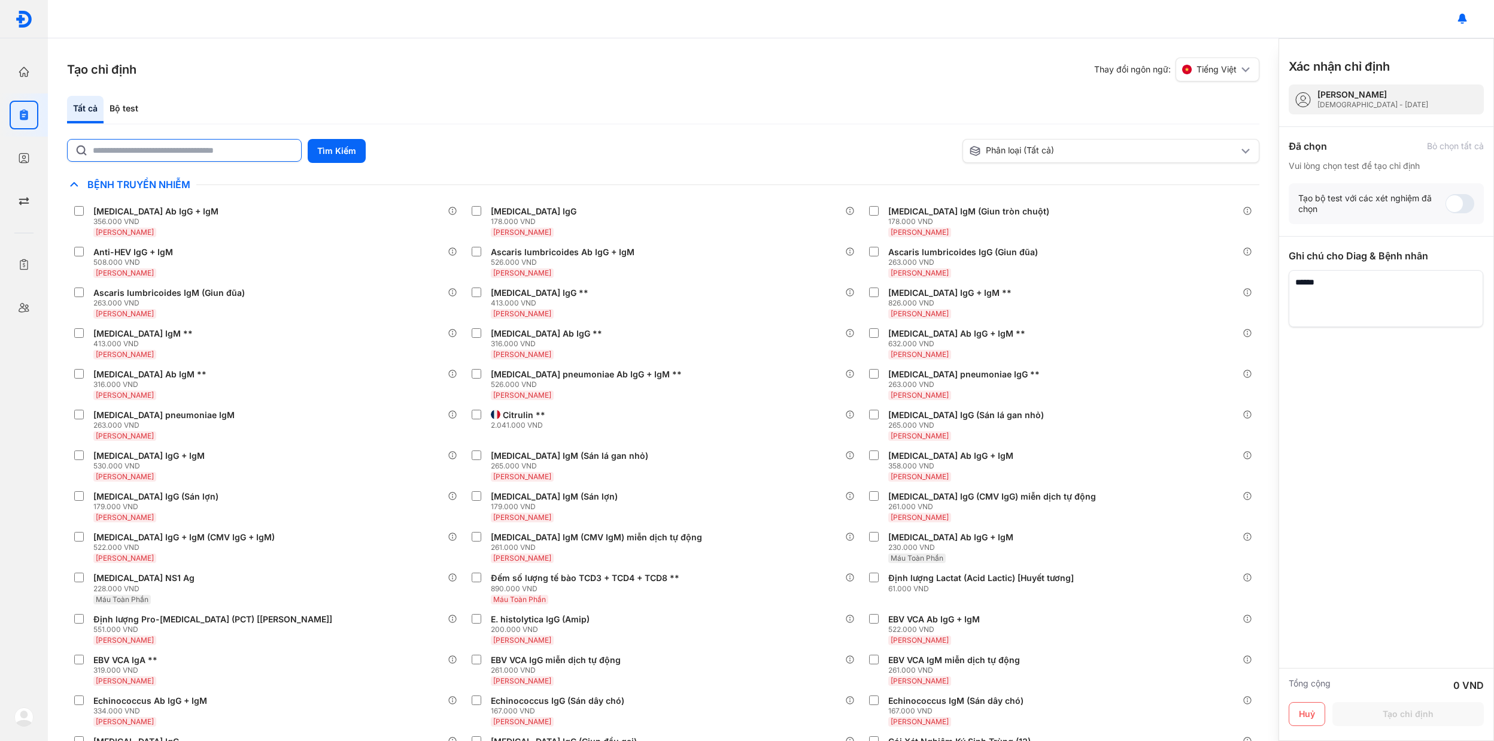
click at [192, 156] on input "text" at bounding box center [193, 150] width 201 height 22
type input "***"
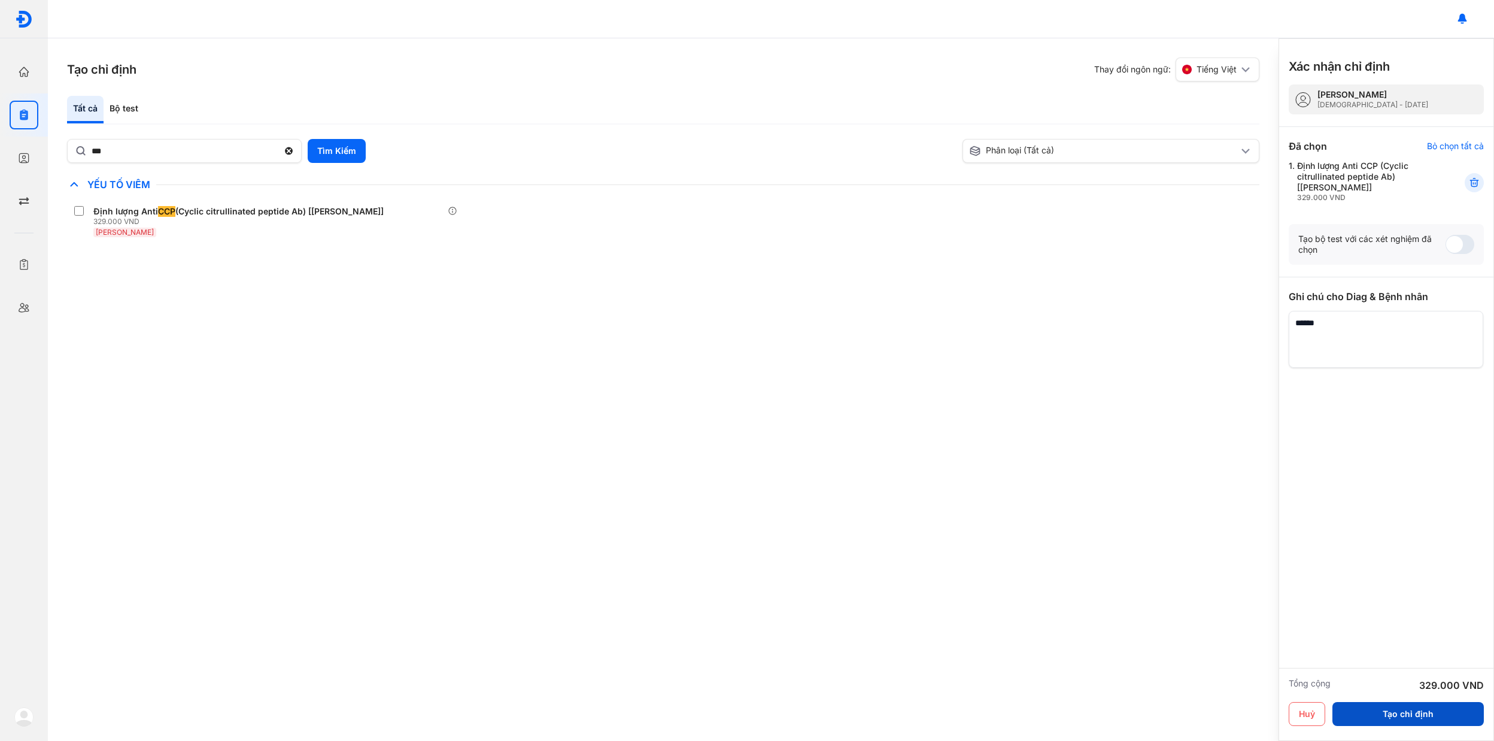
click at [1366, 709] on button "Tạo chỉ định" at bounding box center [1408, 714] width 151 height 24
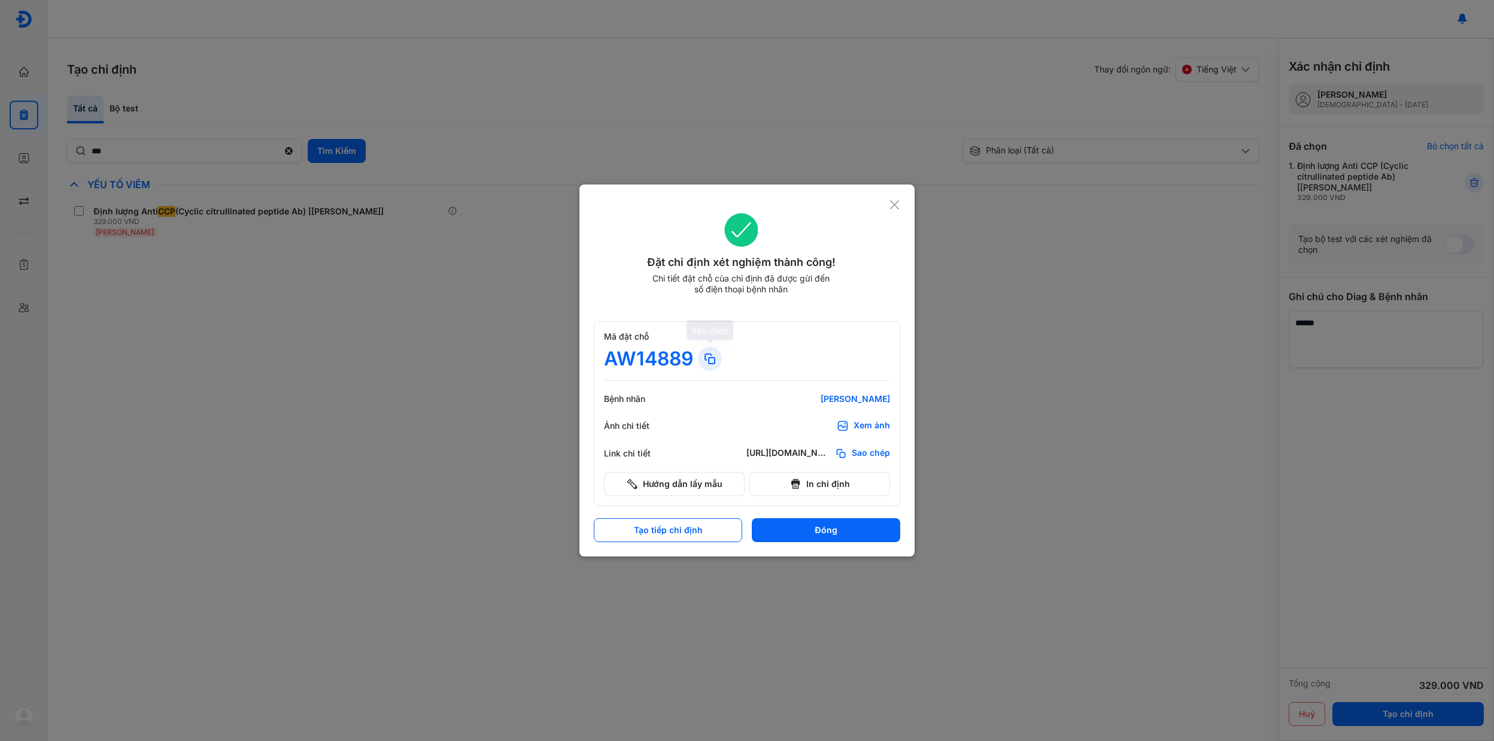
click at [712, 355] on use at bounding box center [710, 359] width 10 height 10
click at [899, 204] on icon at bounding box center [894, 205] width 11 height 12
